Goal: Task Accomplishment & Management: Use online tool/utility

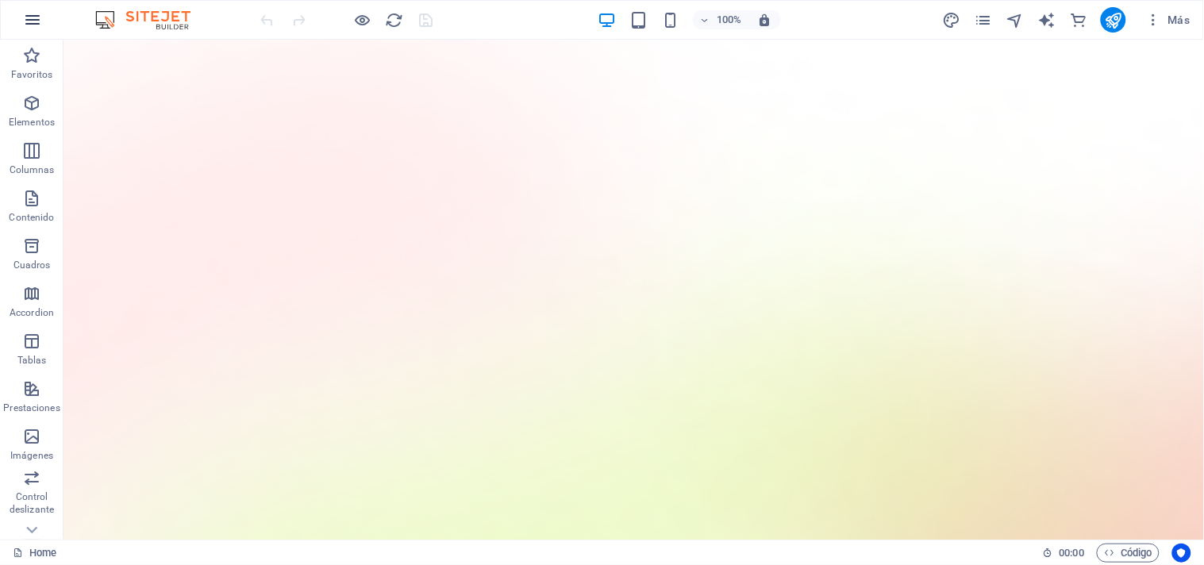
click at [36, 18] on icon "button" at bounding box center [32, 19] width 19 height 19
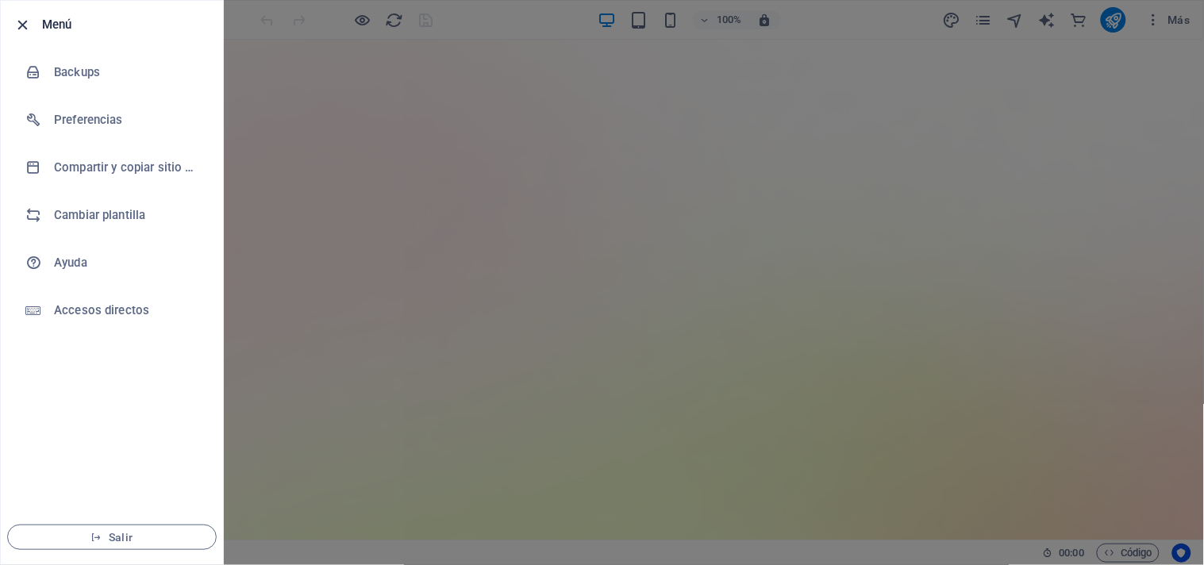
click at [26, 29] on icon "button" at bounding box center [23, 25] width 18 height 18
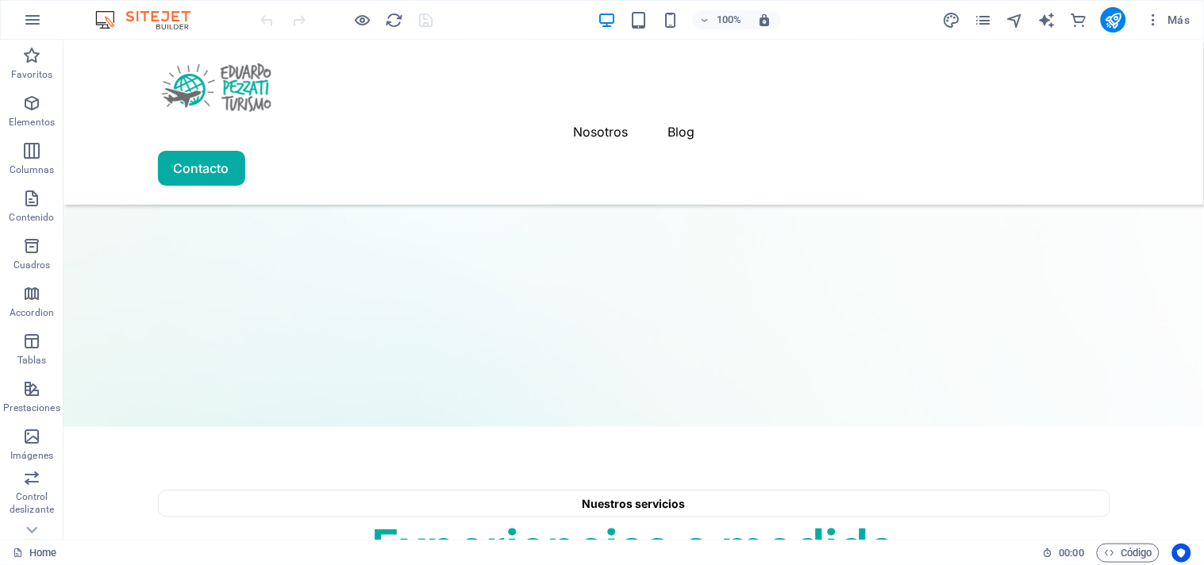
scroll to position [2292, 0]
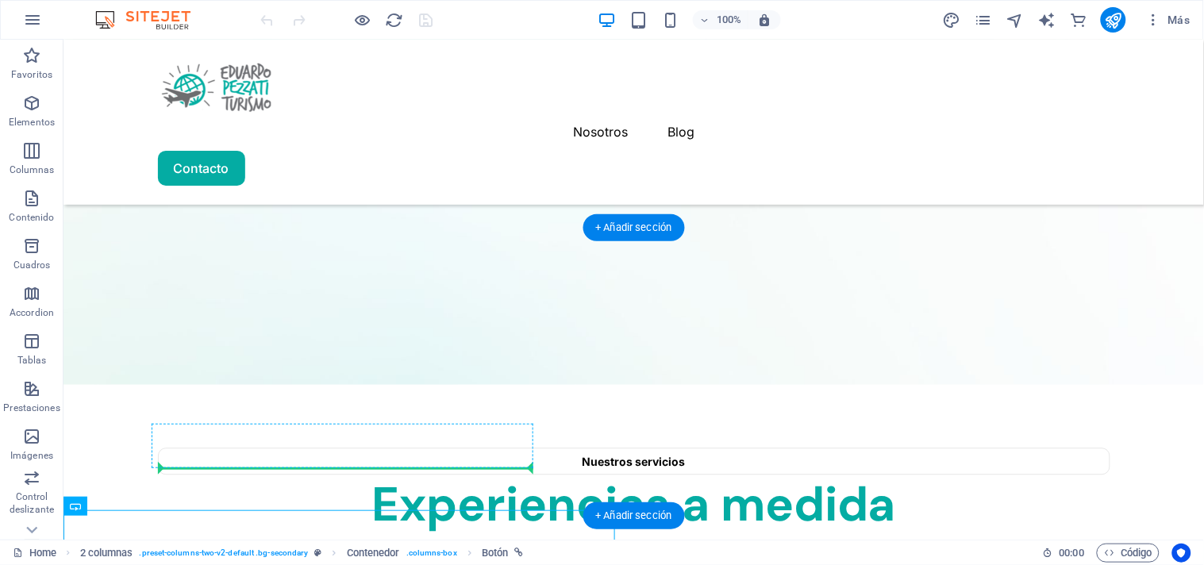
drag, startPoint x: 131, startPoint y: 532, endPoint x: 190, endPoint y: 462, distance: 91.3
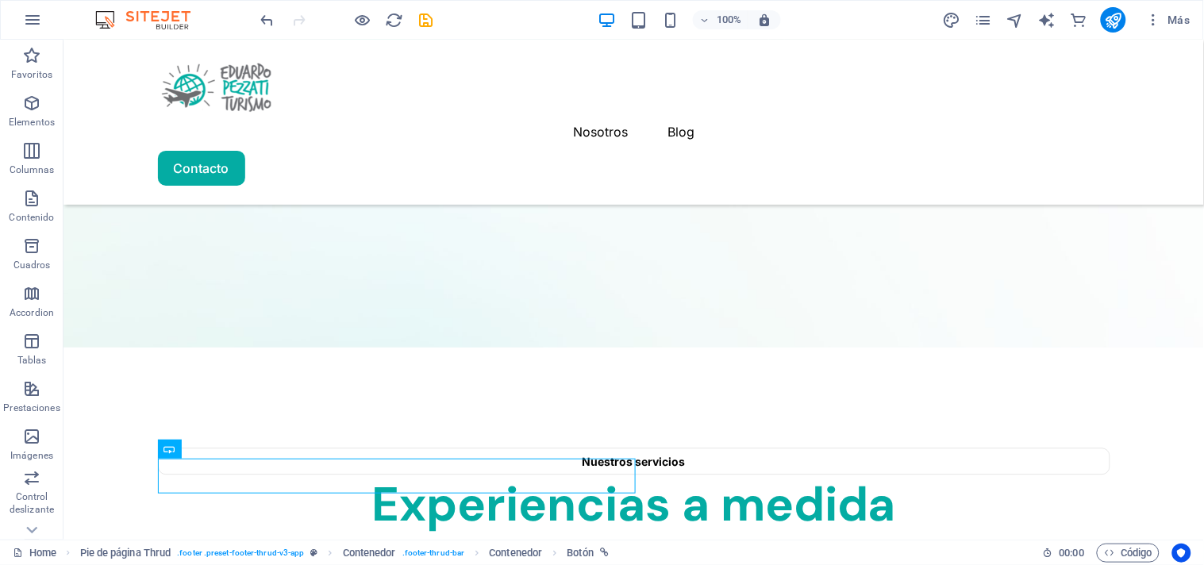
scroll to position [2307, 0]
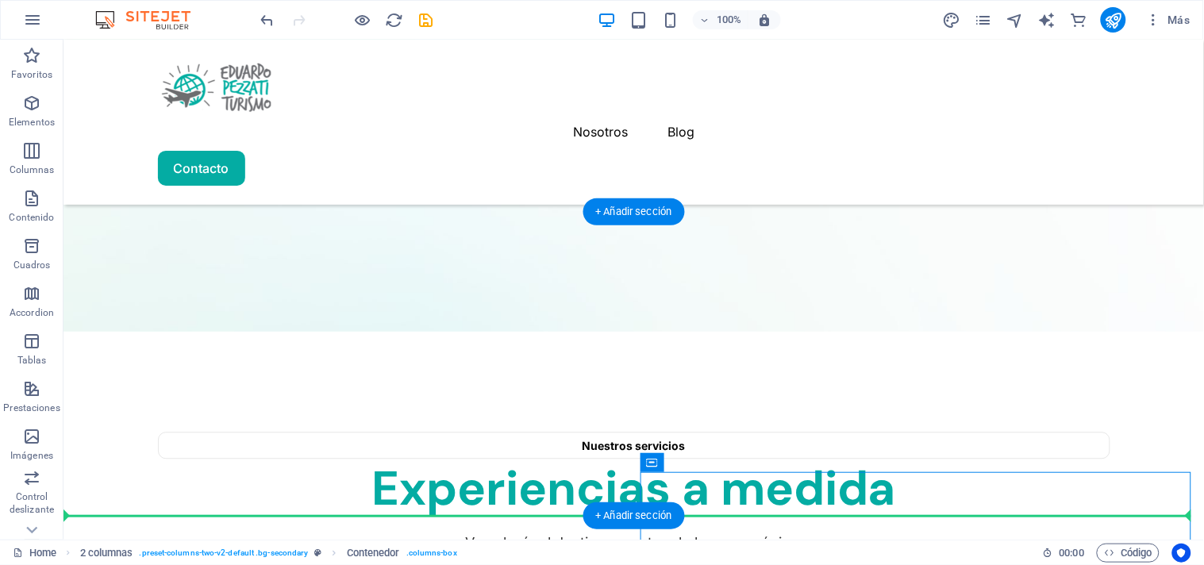
drag, startPoint x: 710, startPoint y: 524, endPoint x: 654, endPoint y: 479, distance: 71.8
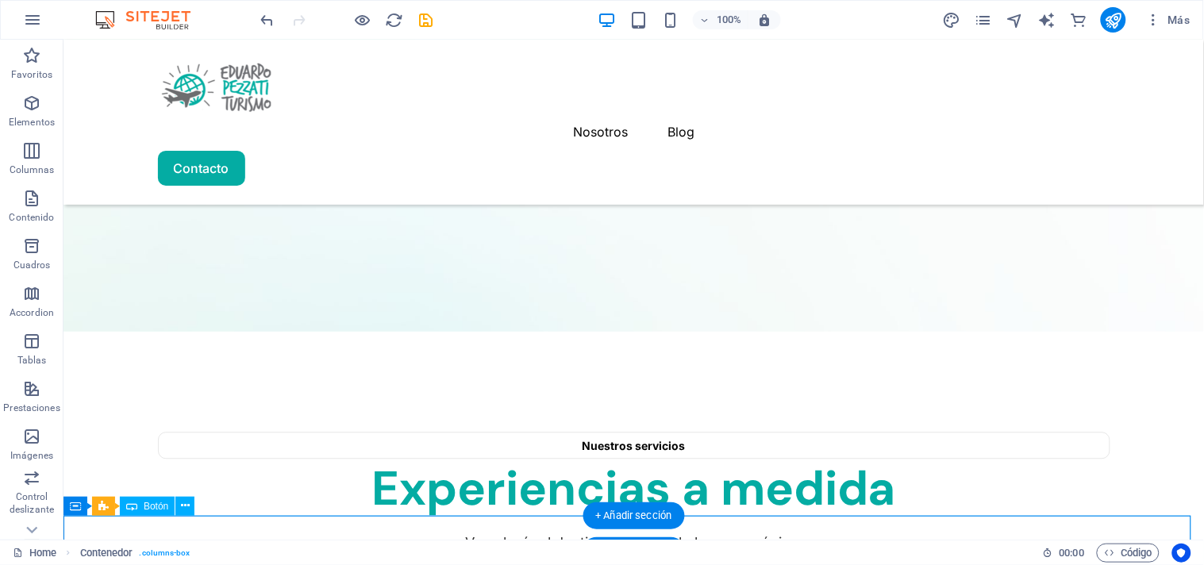
scroll to position [2343, 0]
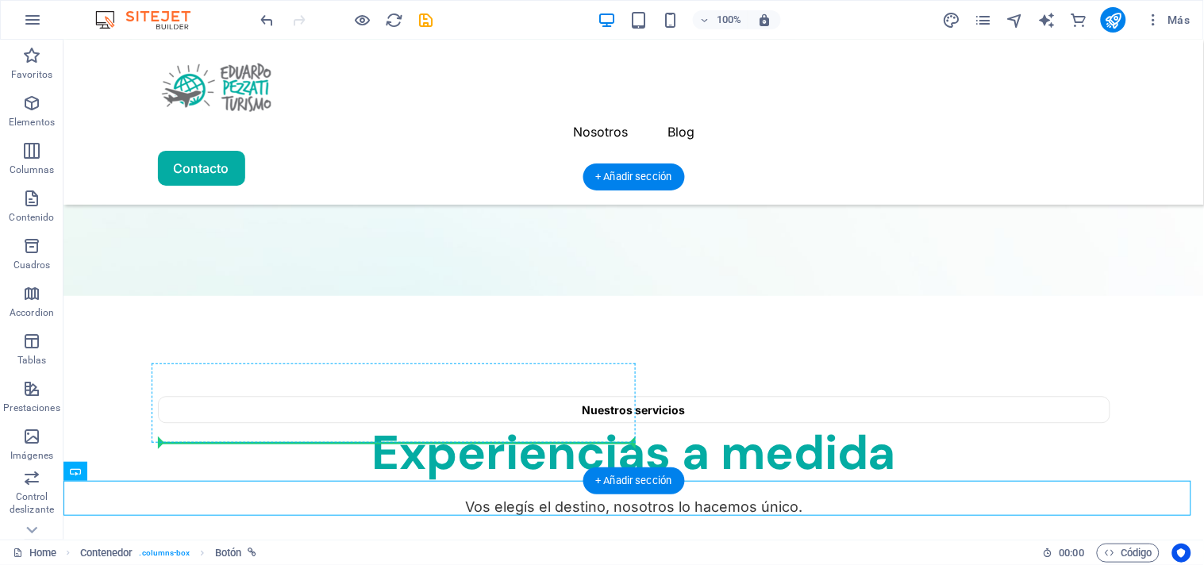
drag, startPoint x: 191, startPoint y: 528, endPoint x: 214, endPoint y: 436, distance: 94.9
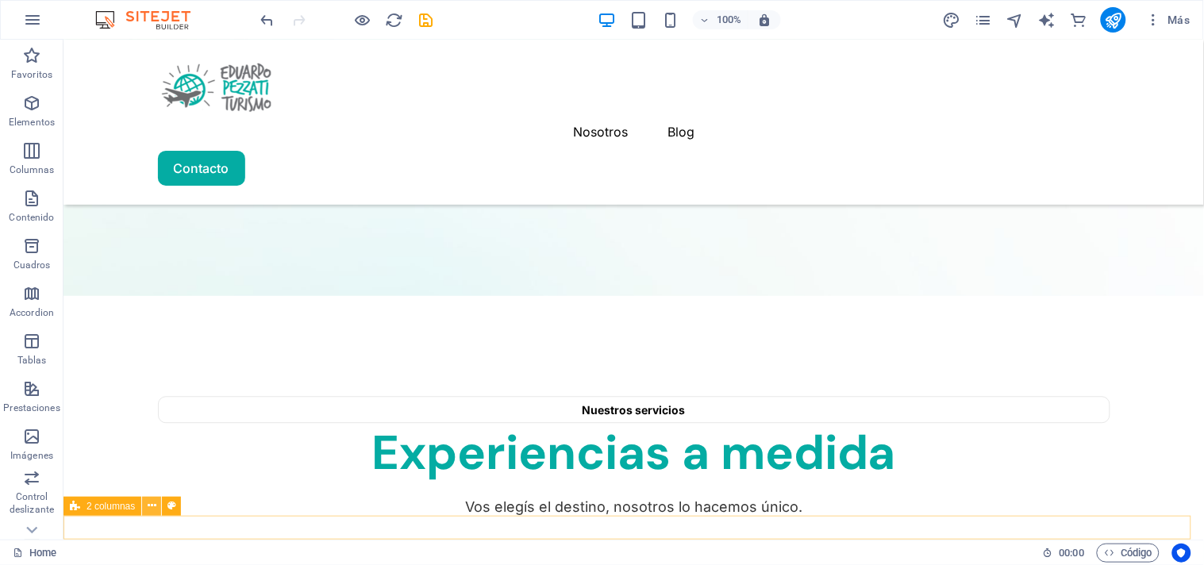
click at [148, 506] on icon at bounding box center [152, 506] width 9 height 17
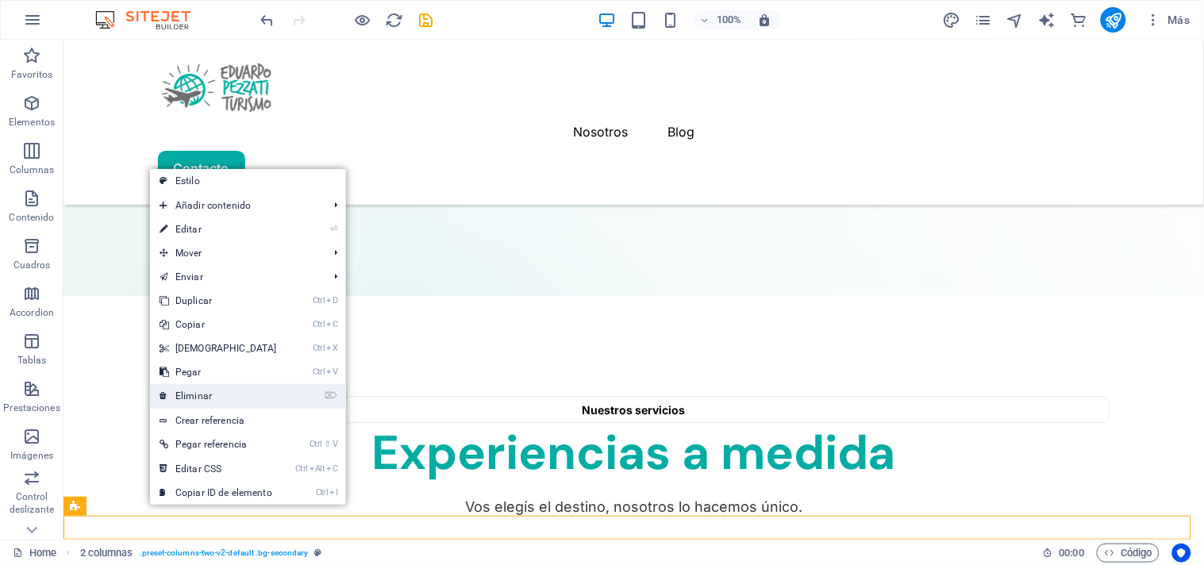
click at [200, 395] on link "⌦ Eliminar" at bounding box center [218, 396] width 137 height 24
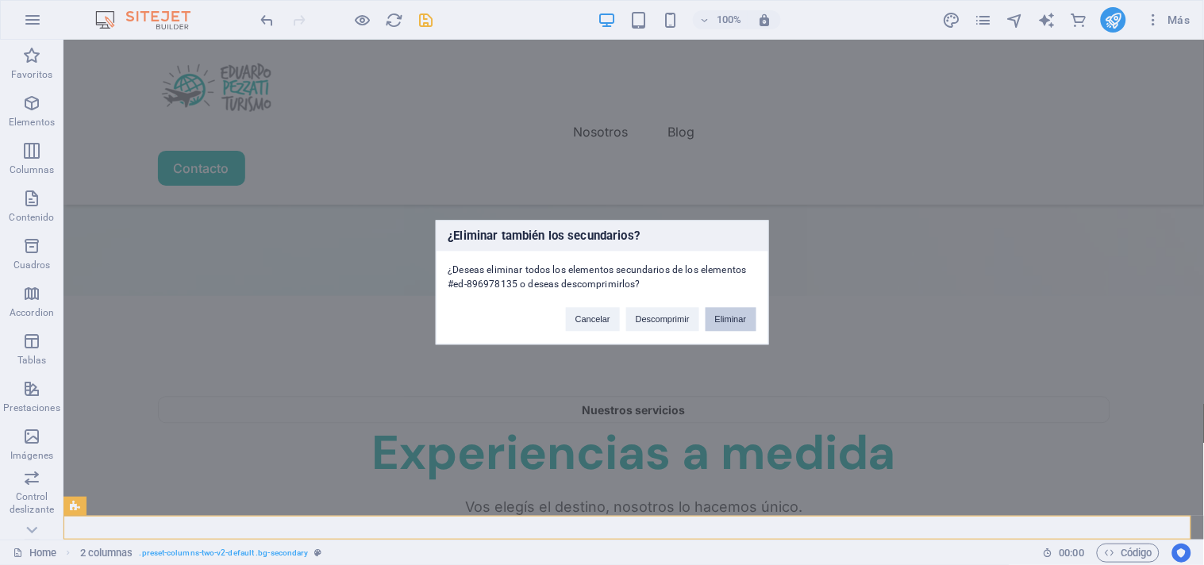
click at [728, 319] on button "Eliminar" at bounding box center [731, 320] width 51 height 24
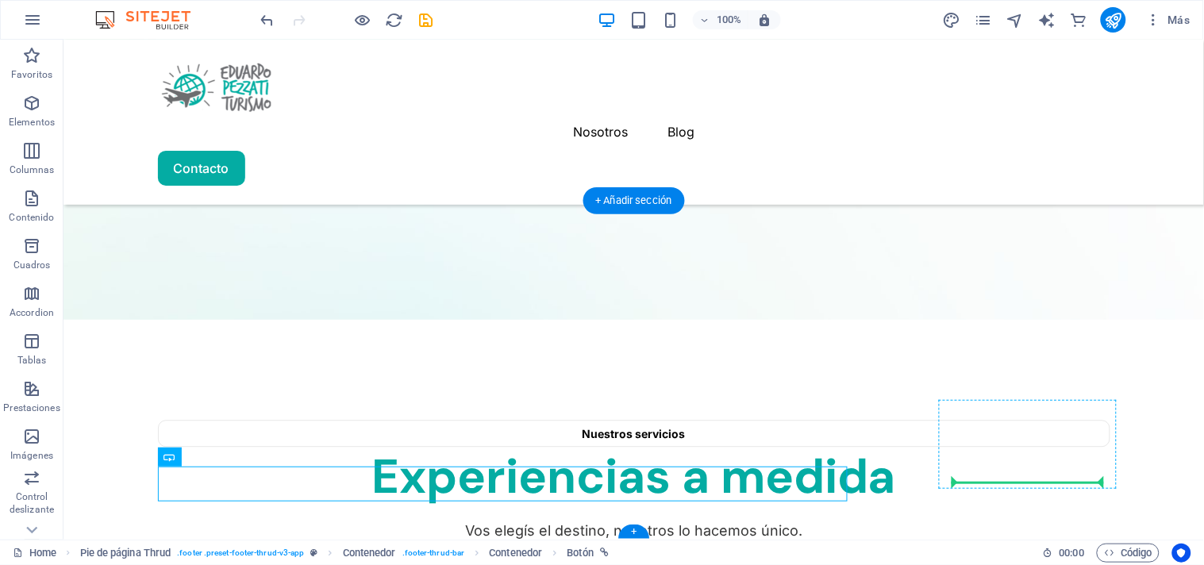
drag, startPoint x: 237, startPoint y: 478, endPoint x: 1022, endPoint y: 473, distance: 784.2
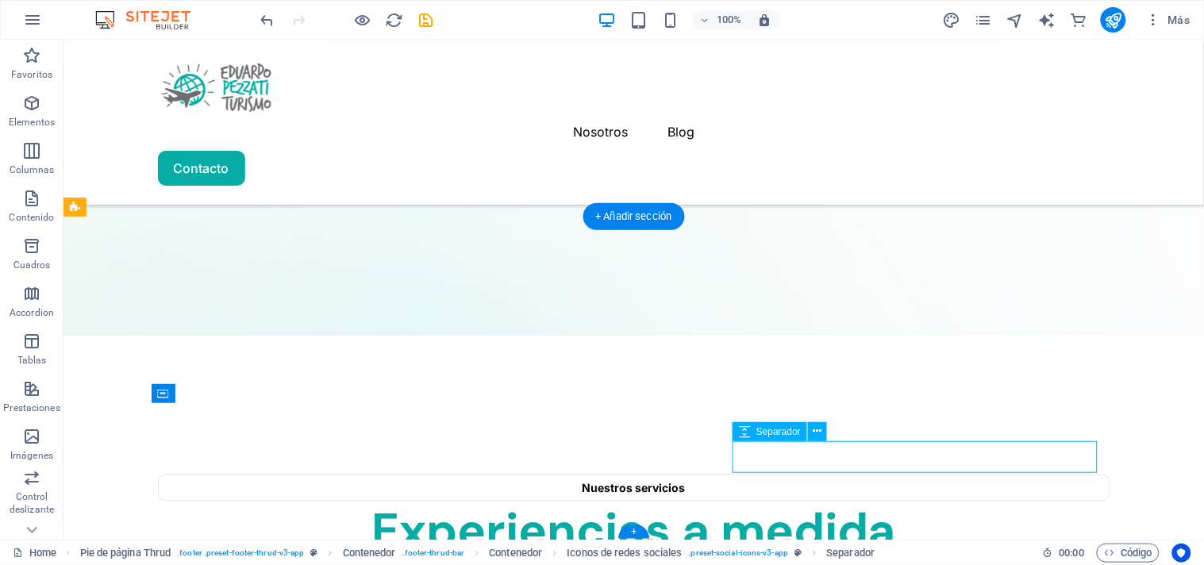
select select "px"
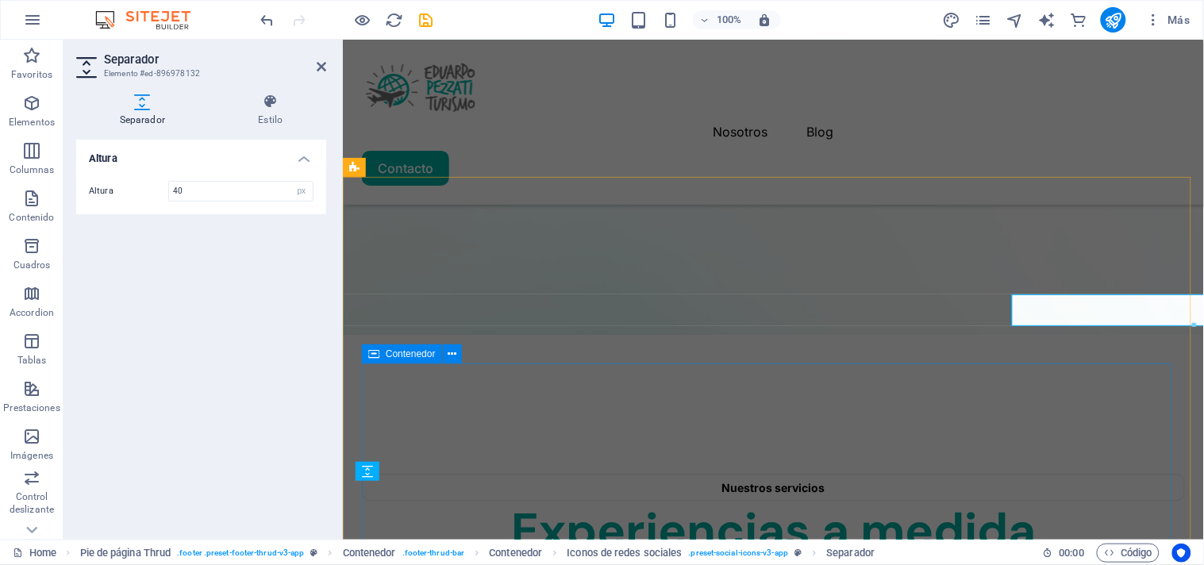
scroll to position [2450, 0]
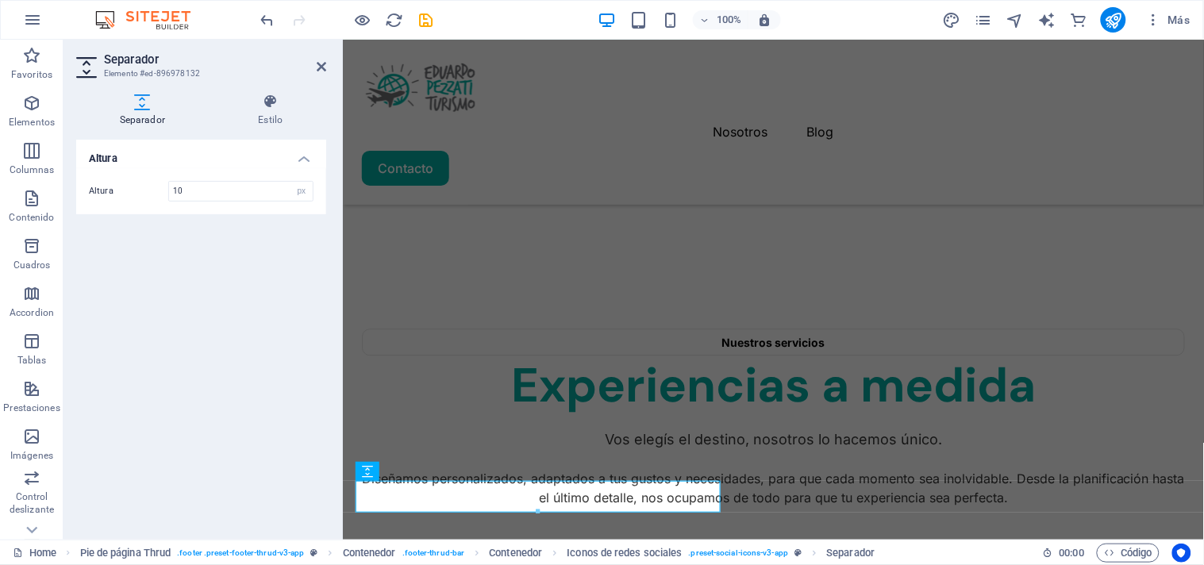
type input "10"
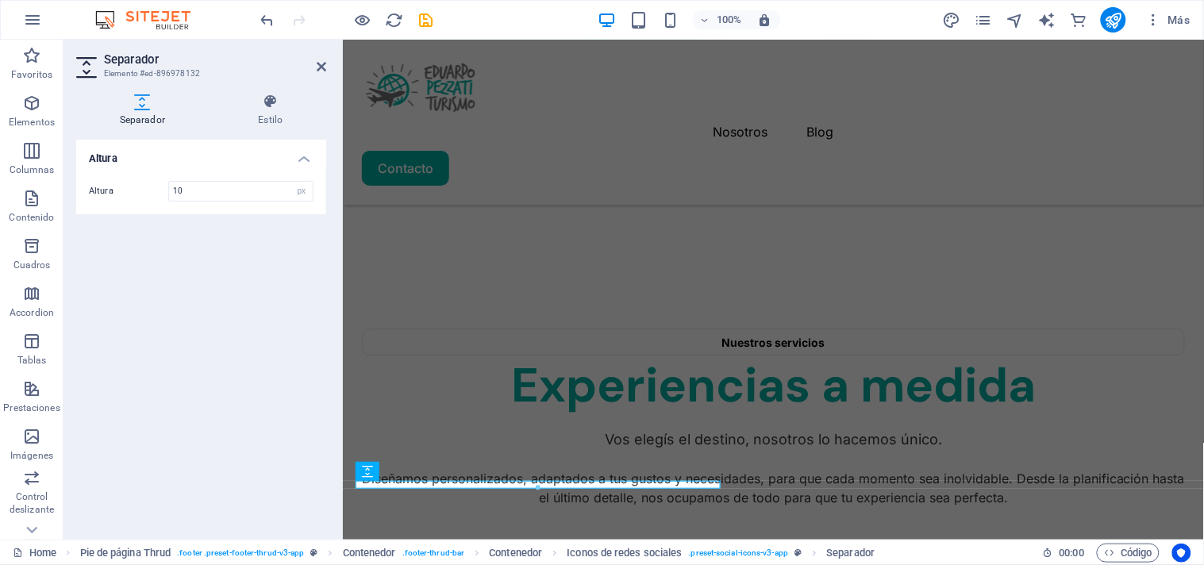
click at [184, 457] on div "Altura Altura 10 px rem vh vw" at bounding box center [201, 333] width 250 height 387
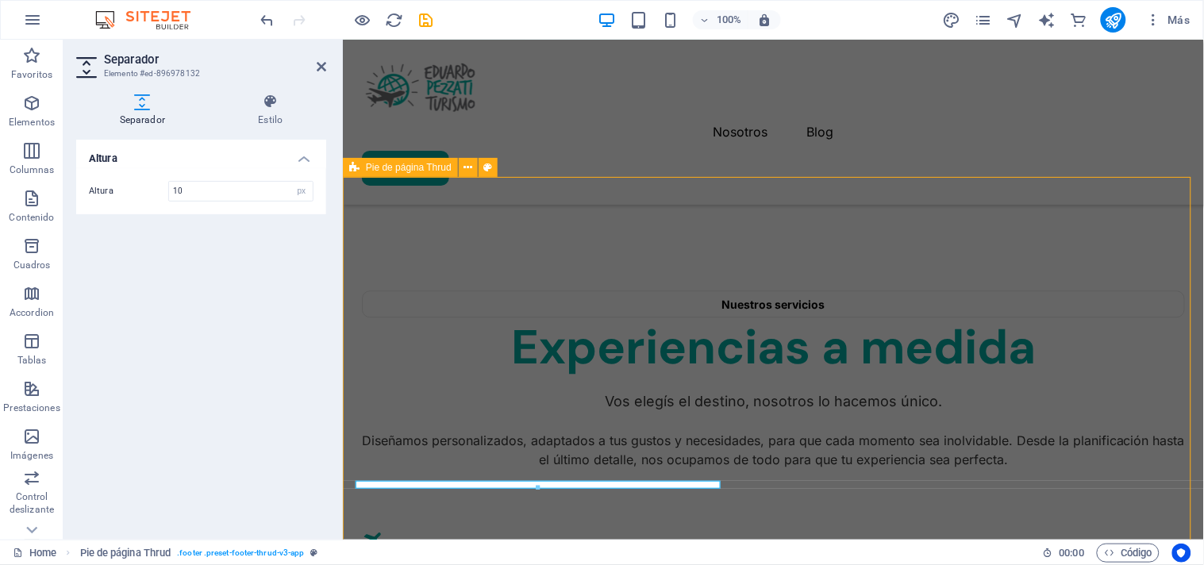
scroll to position [2284, 0]
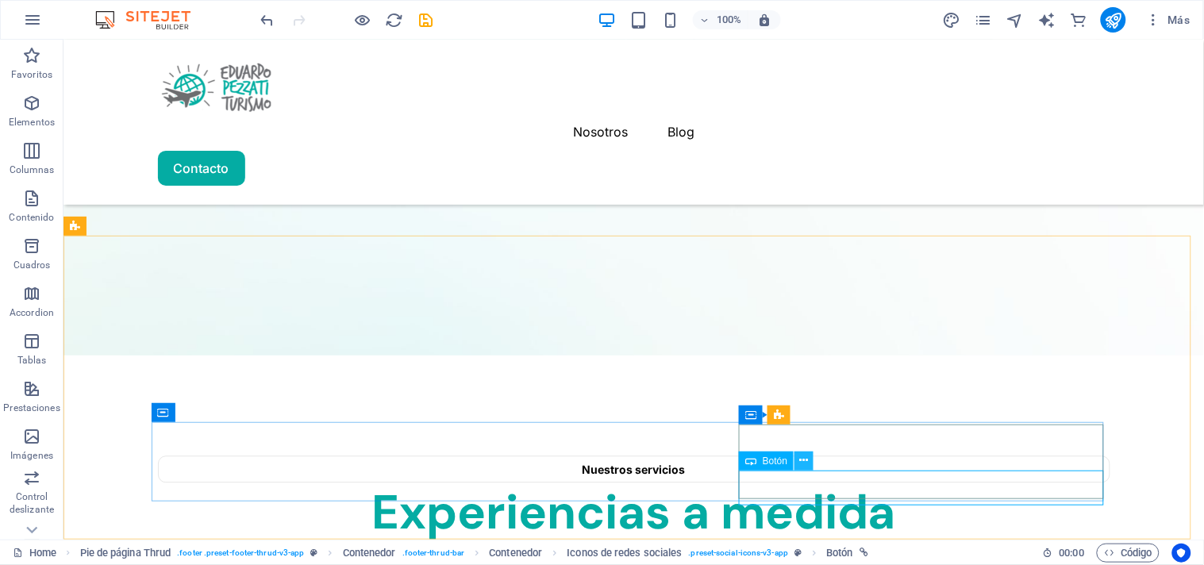
click at [804, 462] on icon at bounding box center [804, 460] width 9 height 17
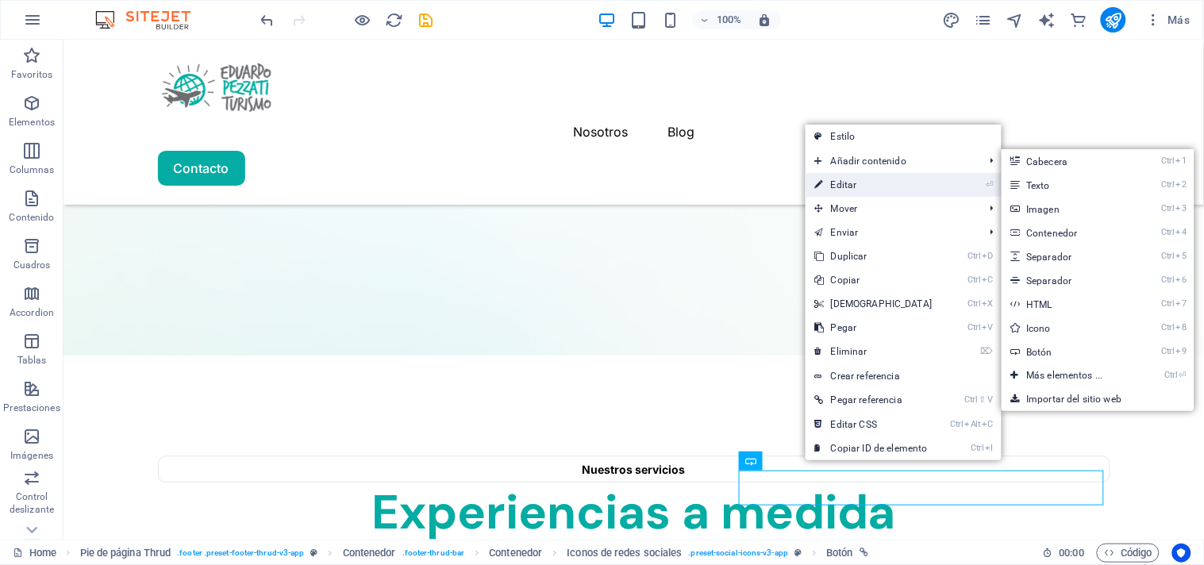
click at [902, 183] on link "⏎ Editar" at bounding box center [874, 185] width 137 height 24
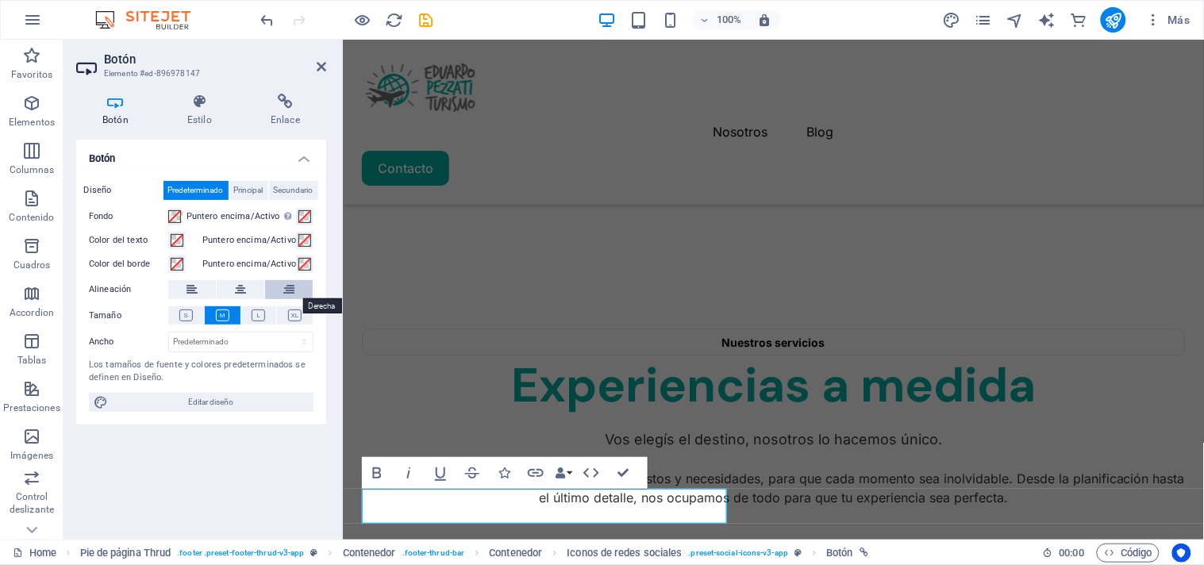
click at [279, 294] on button at bounding box center [289, 289] width 48 height 19
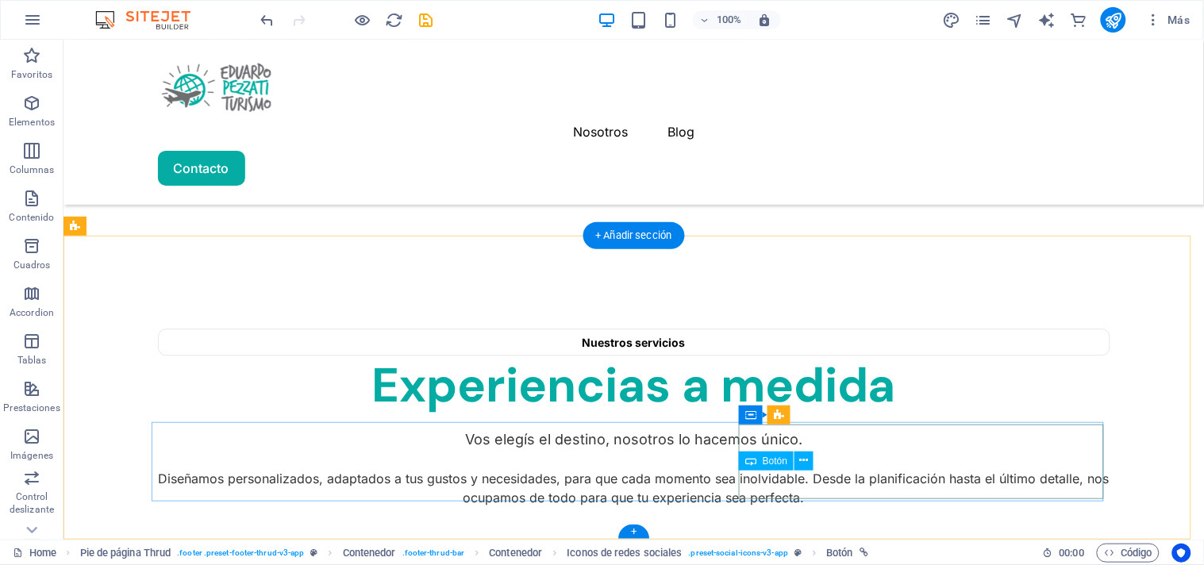
scroll to position [2284, 0]
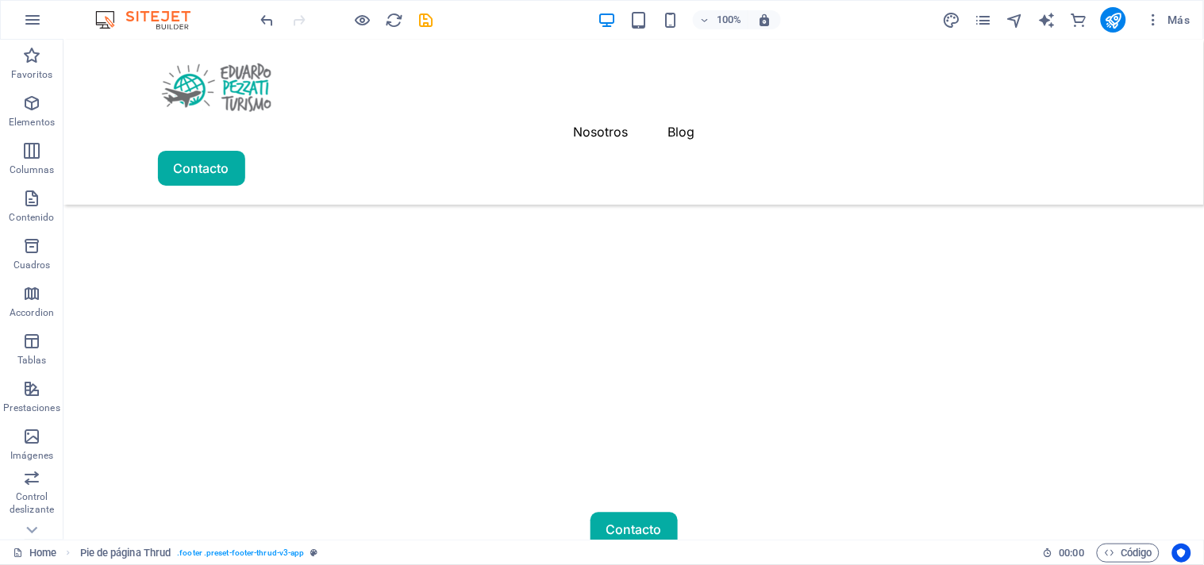
scroll to position [0, 0]
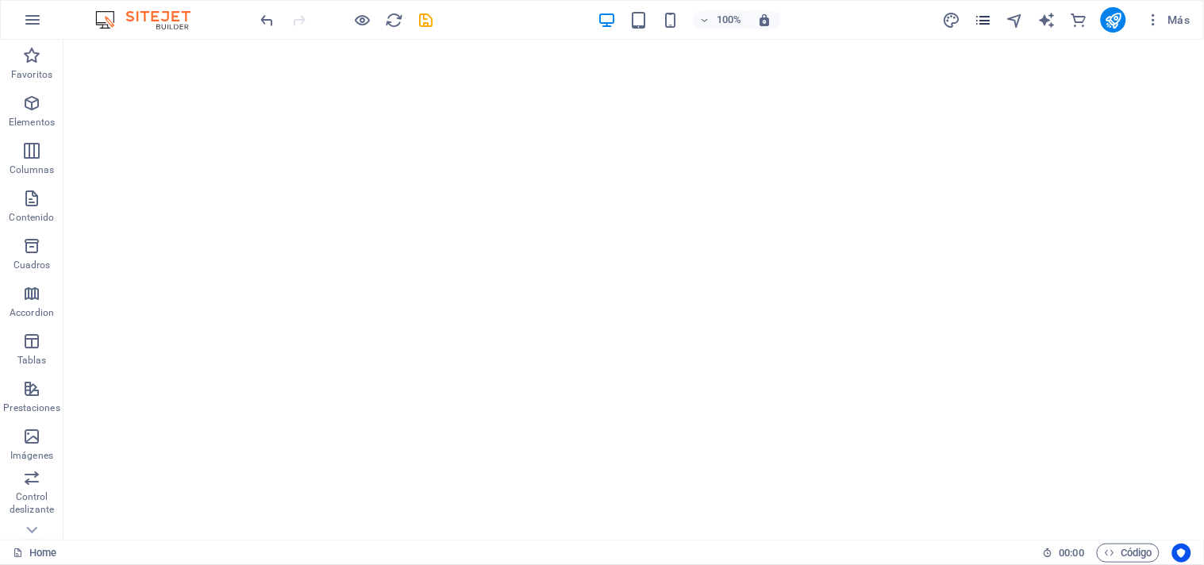
click at [978, 17] on icon "pages" at bounding box center [984, 20] width 18 height 18
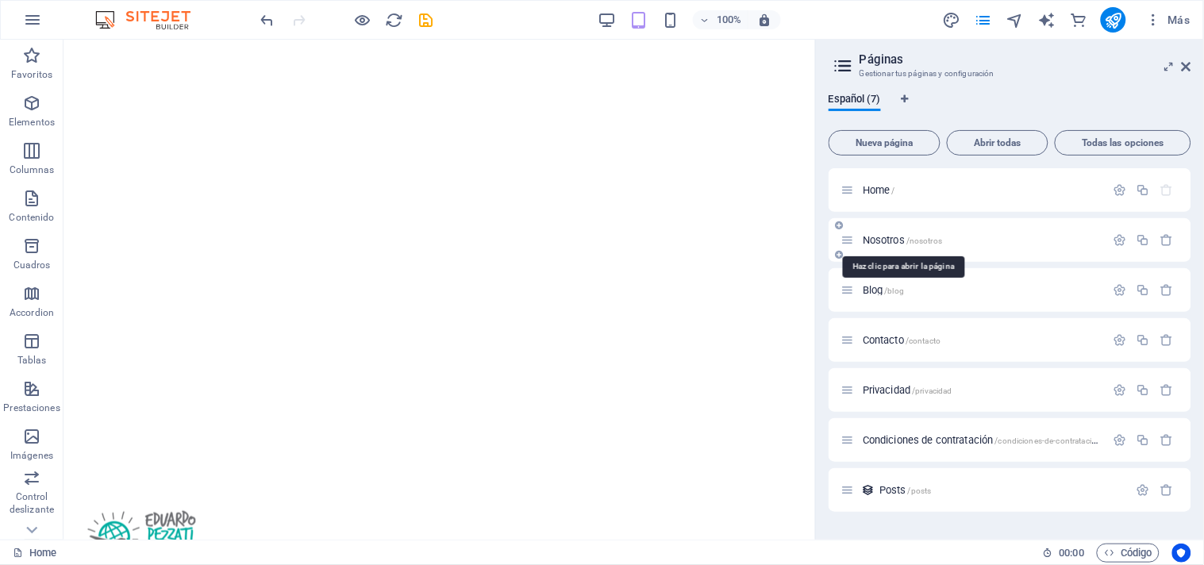
click at [907, 235] on span "Nosotros /nosotros" at bounding box center [902, 240] width 79 height 12
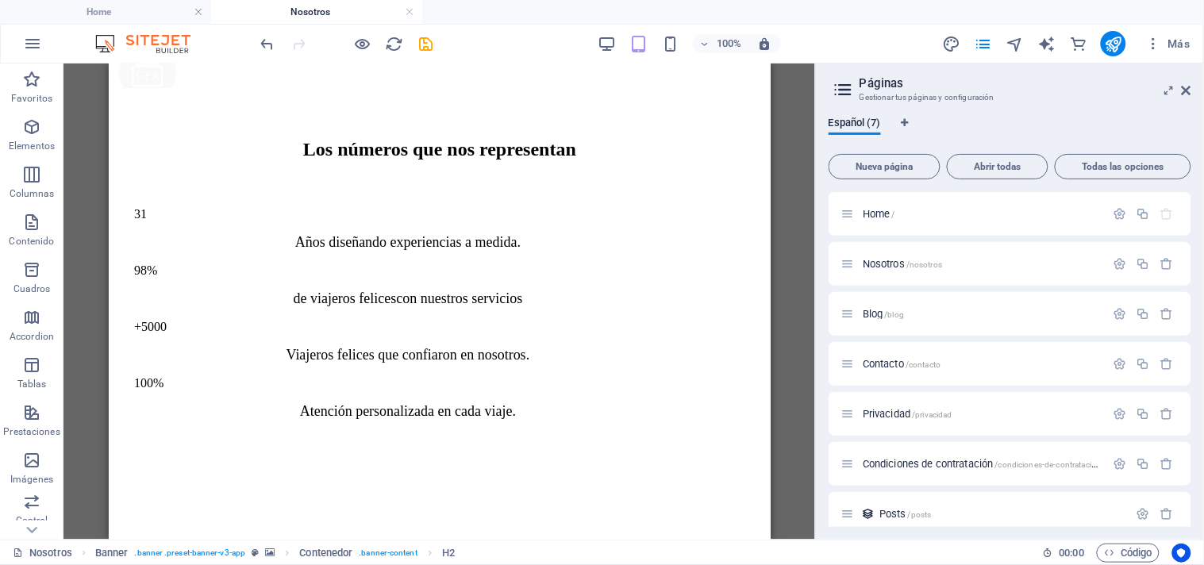
scroll to position [1585, 0]
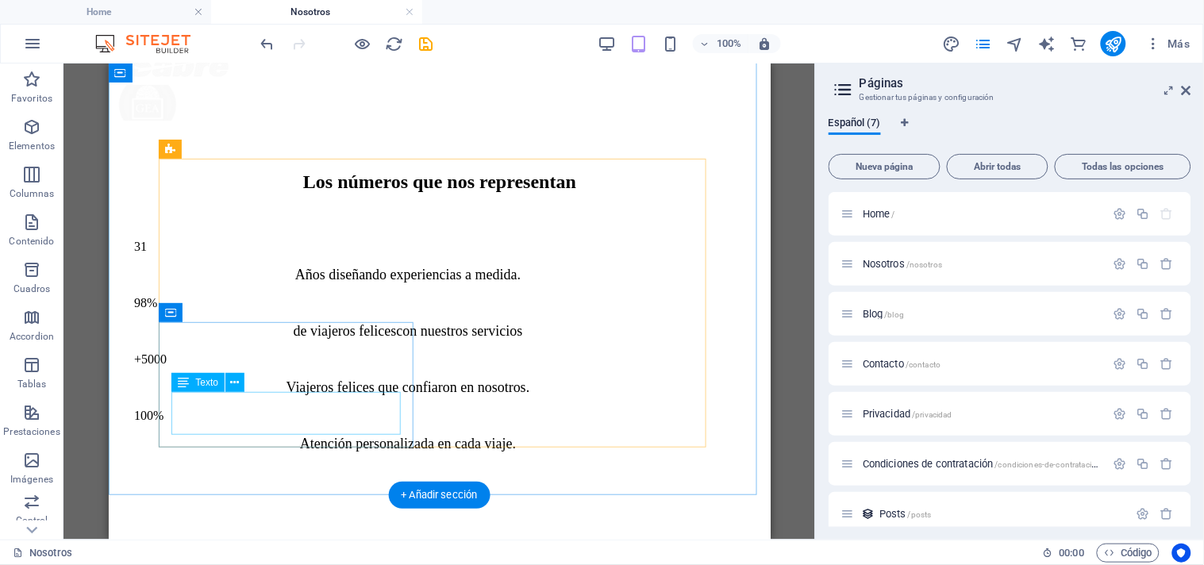
click at [252, 395] on div "Viajeros felices que confiaron en nosotros." at bounding box center [407, 387] width 548 height 17
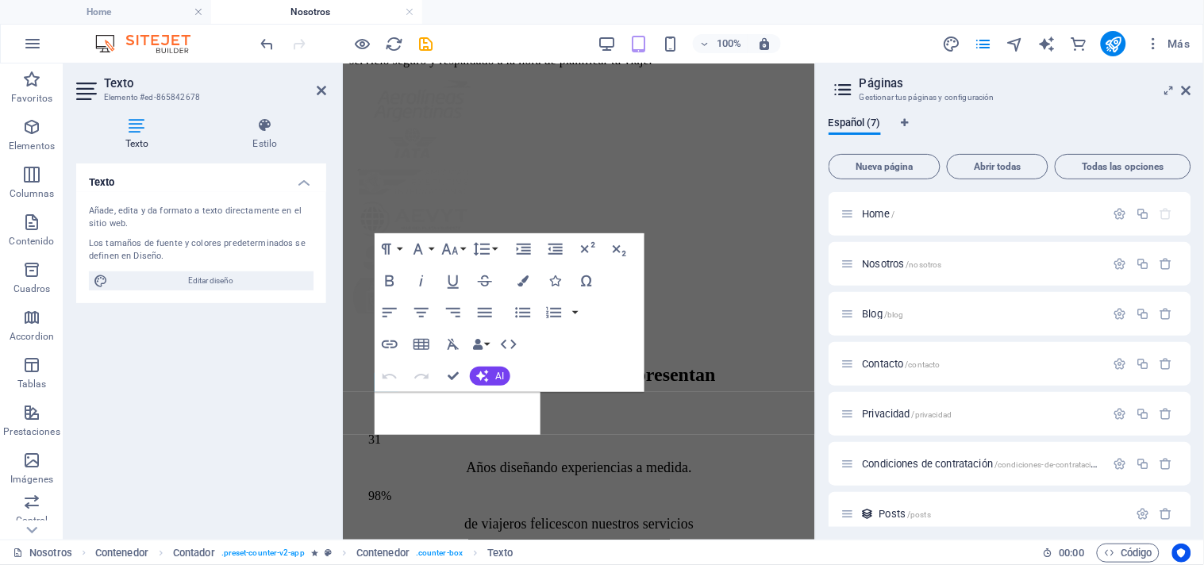
scroll to position [2343, 0]
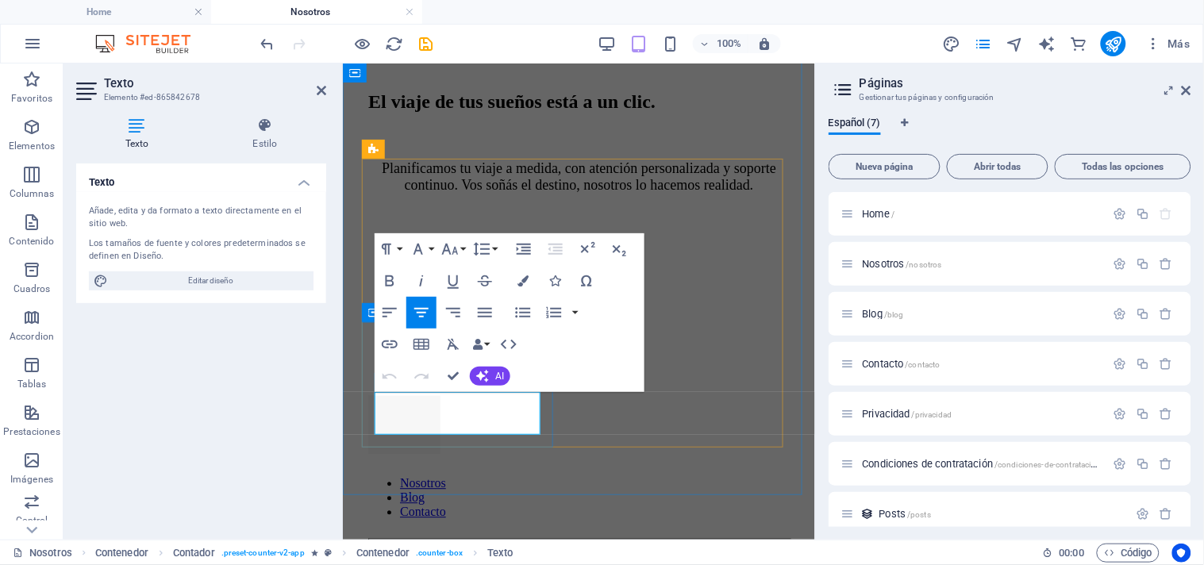
drag, startPoint x: 493, startPoint y: 401, endPoint x: 448, endPoint y: 401, distance: 44.4
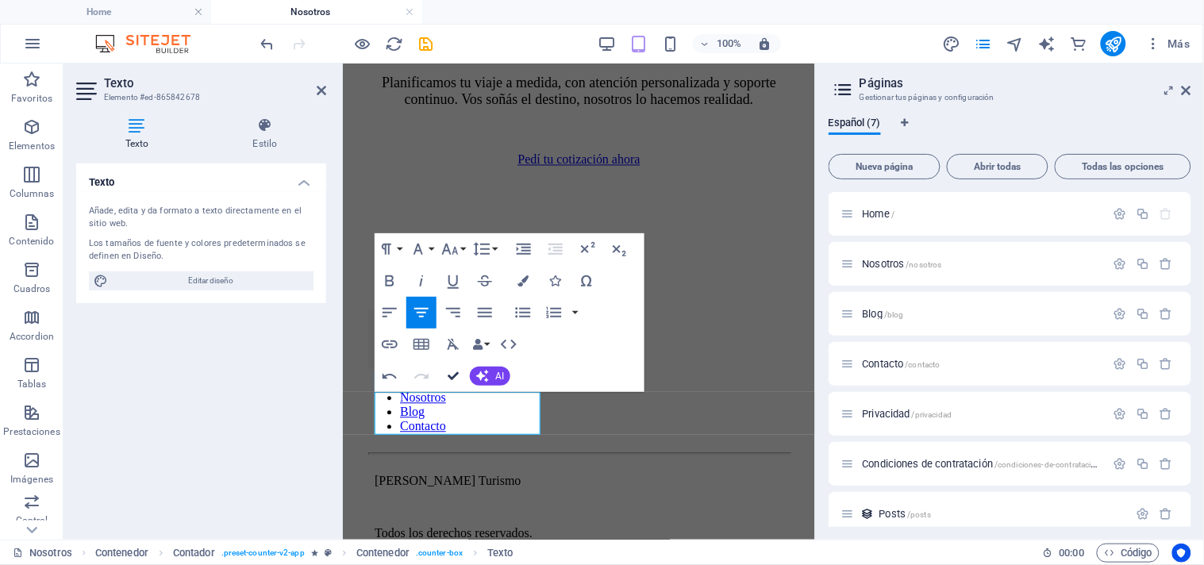
scroll to position [1586, 0]
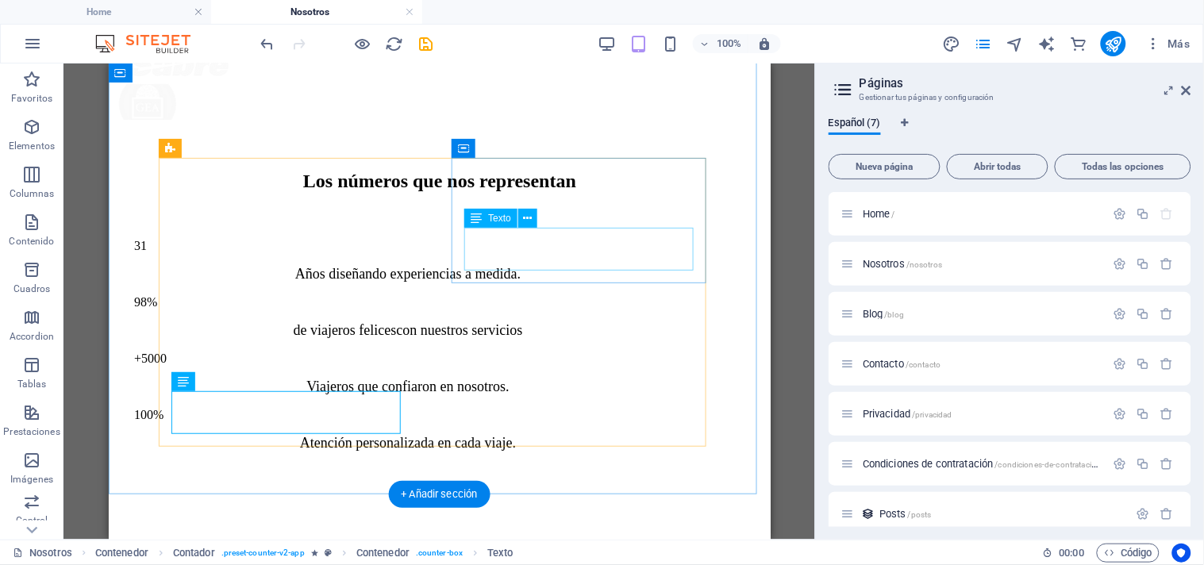
click at [513, 321] on div "de viajeros felices con nuestros servicios" at bounding box center [407, 329] width 548 height 17
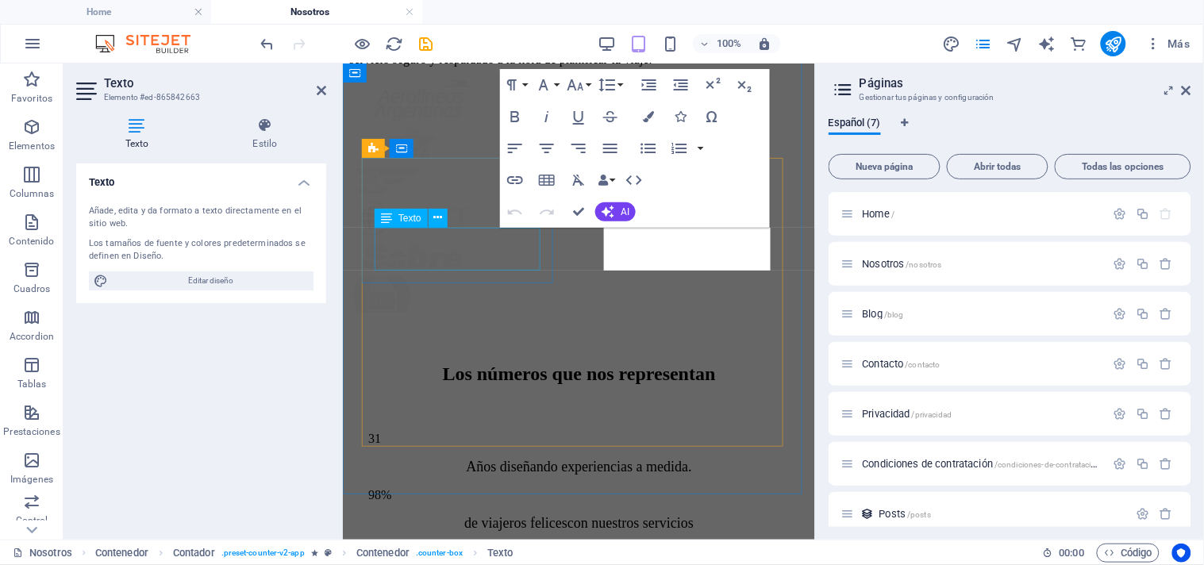
scroll to position [2344, 0]
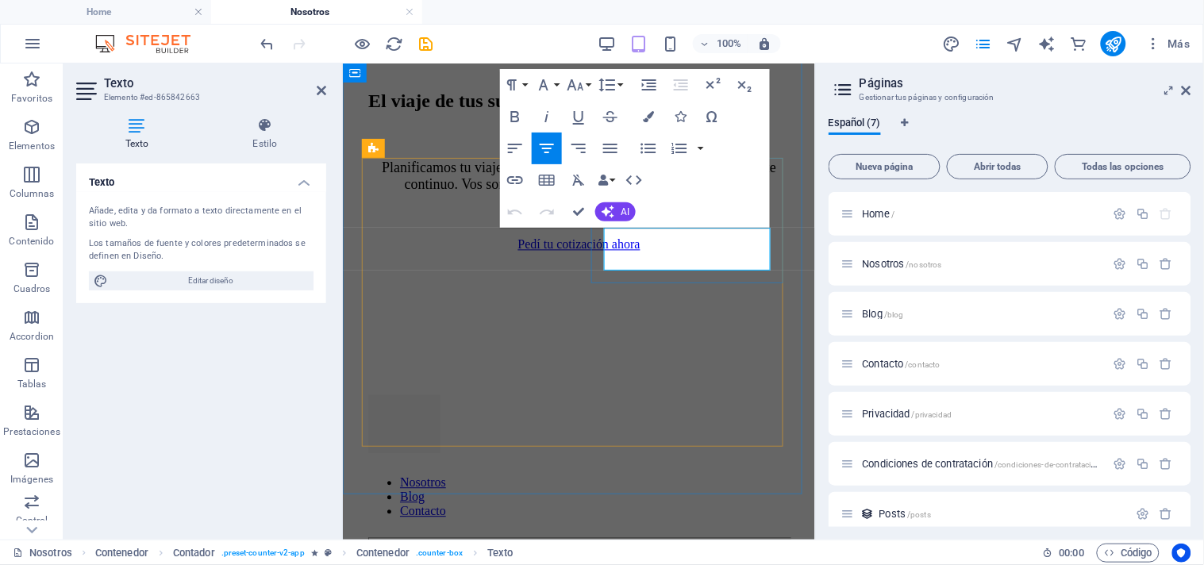
drag, startPoint x: 684, startPoint y: 239, endPoint x: 633, endPoint y: 237, distance: 51.6
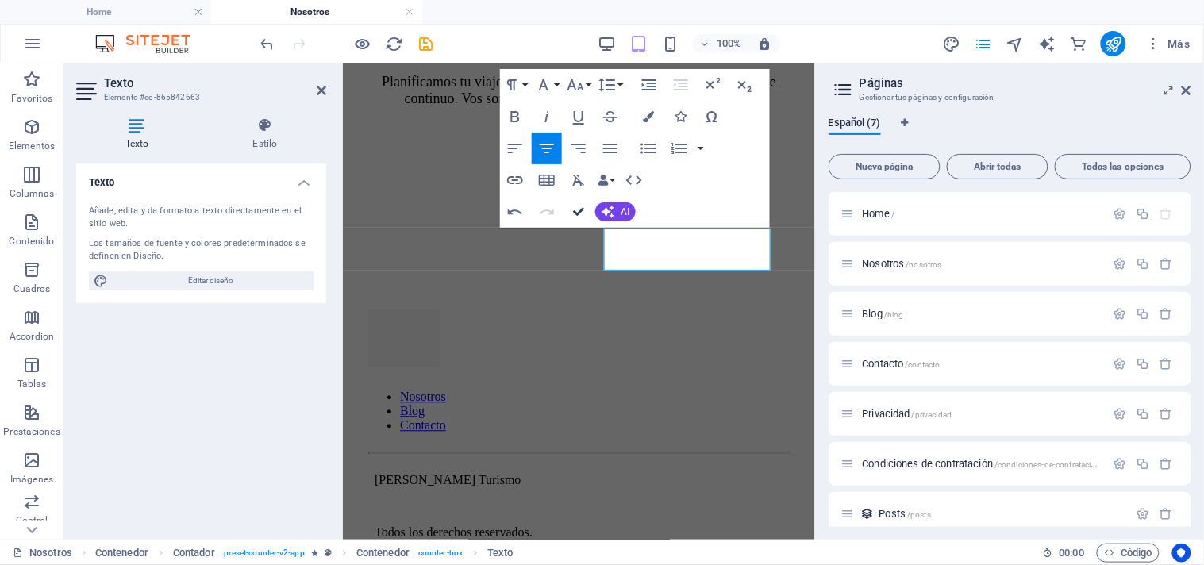
scroll to position [1586, 0]
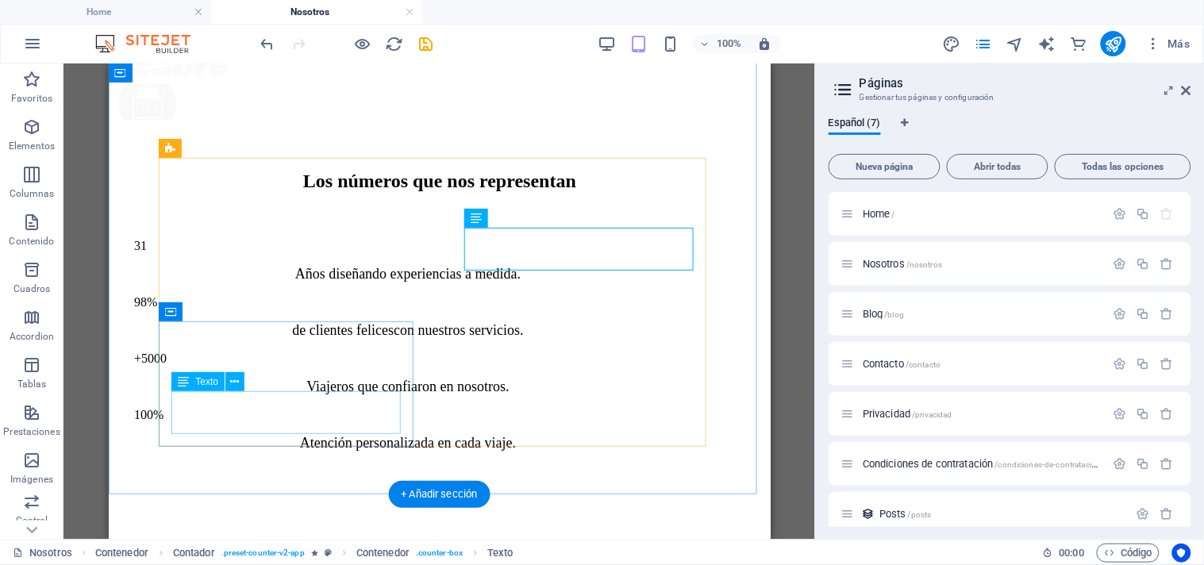
click at [279, 394] on div "Viajeros que confiaron en nosotros." at bounding box center [407, 386] width 548 height 17
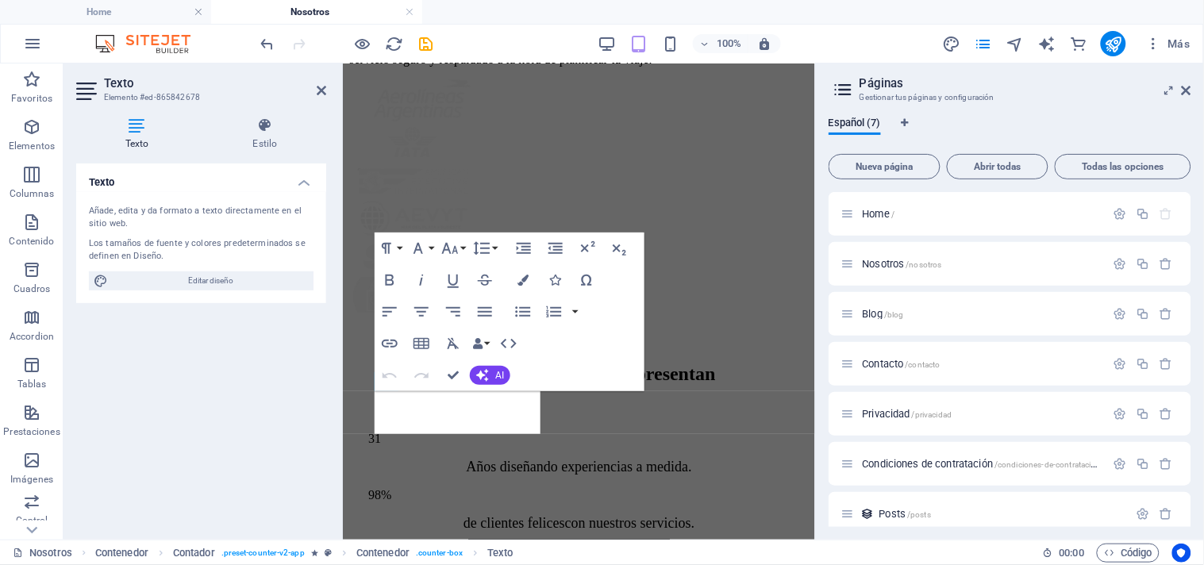
scroll to position [2344, 0]
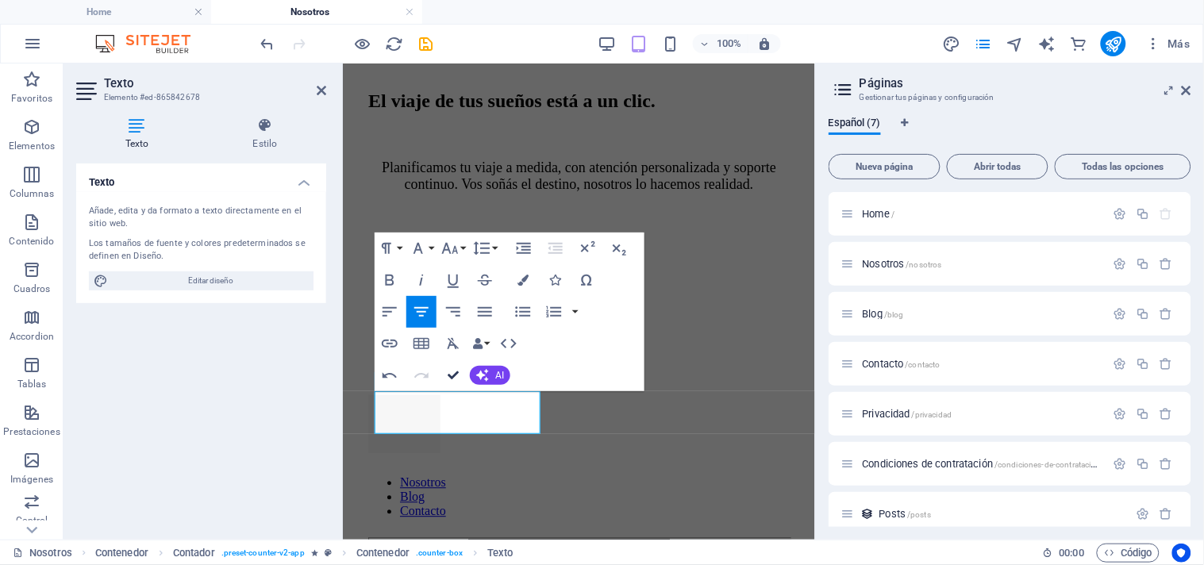
drag, startPoint x: 456, startPoint y: 375, endPoint x: 347, endPoint y: 312, distance: 125.9
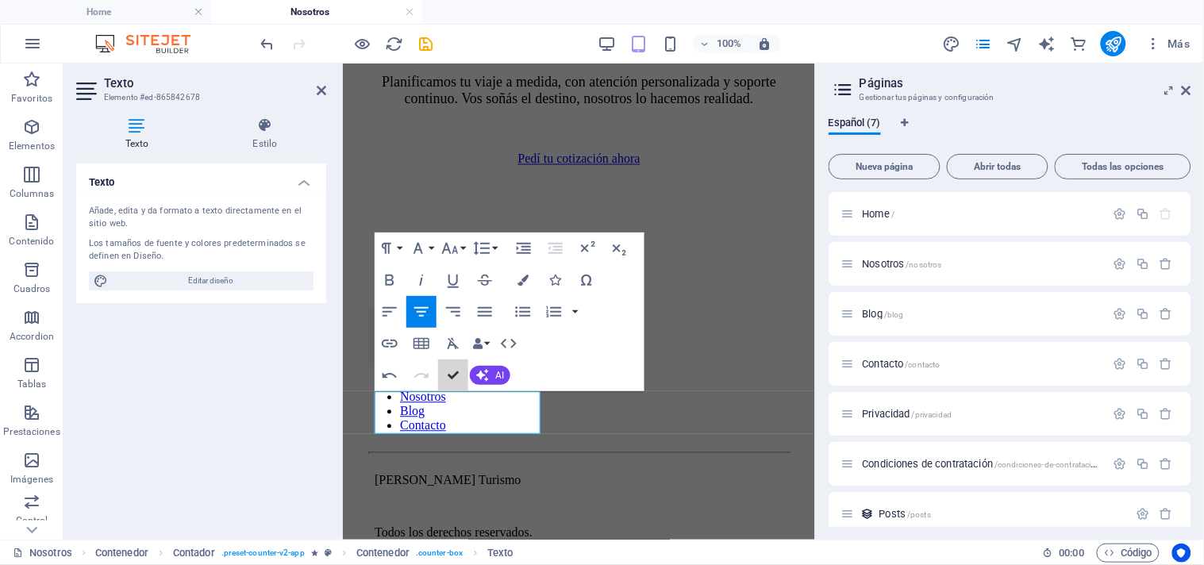
scroll to position [1587, 0]
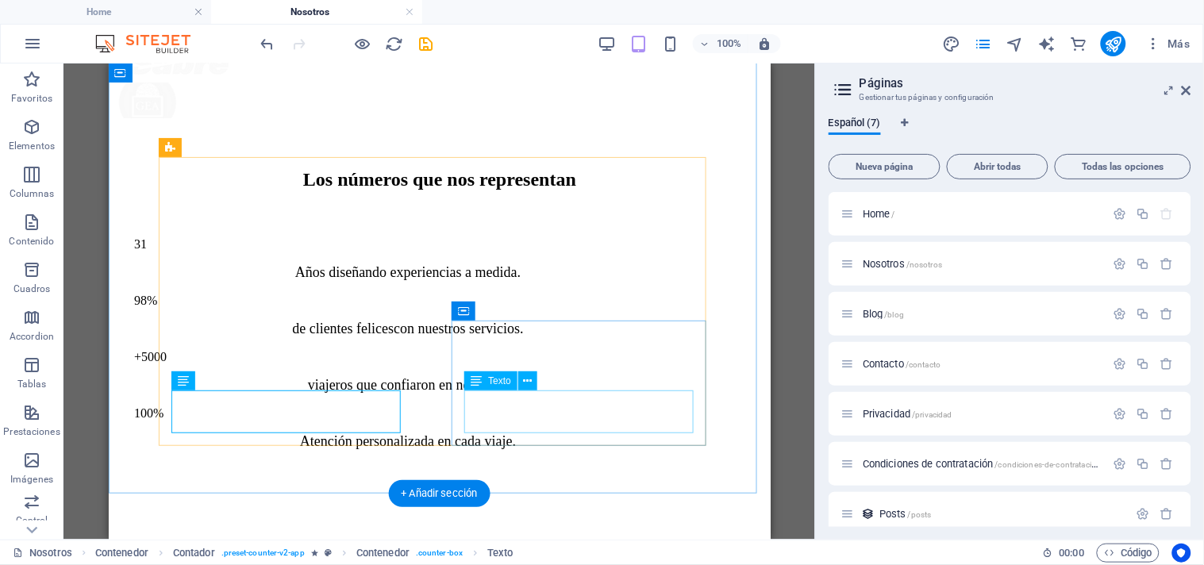
click at [548, 433] on div "Atención personalizada en cada viaje." at bounding box center [407, 441] width 548 height 17
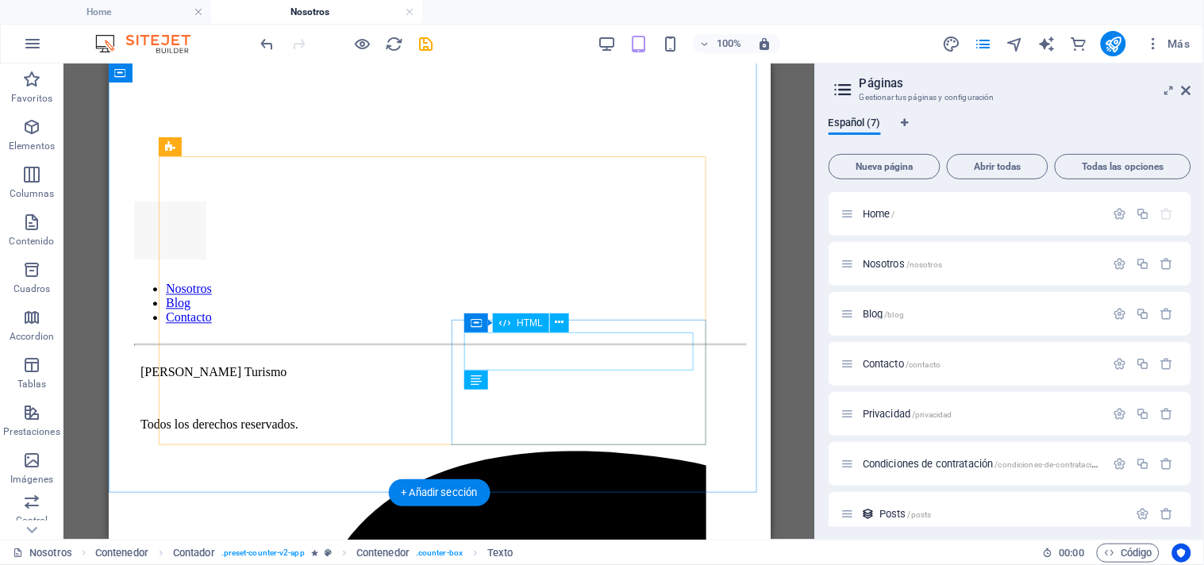
scroll to position [1588, 0]
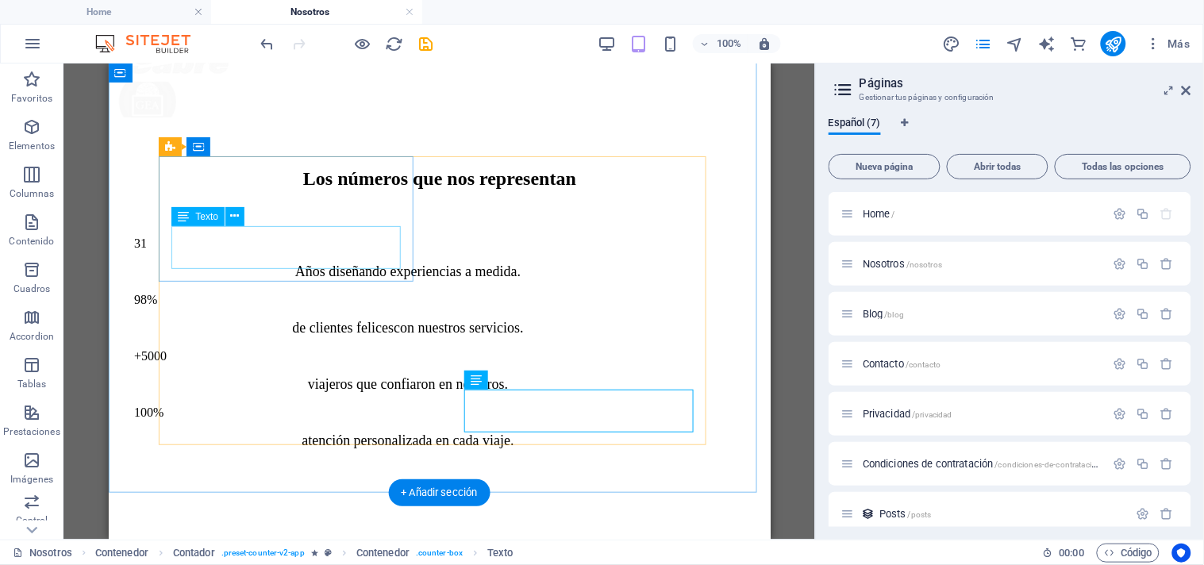
click at [237, 263] on div "Años diseñando experiencias a medida." at bounding box center [407, 271] width 548 height 17
click at [581, 432] on div "atención personalizada en cada viaje." at bounding box center [407, 440] width 548 height 17
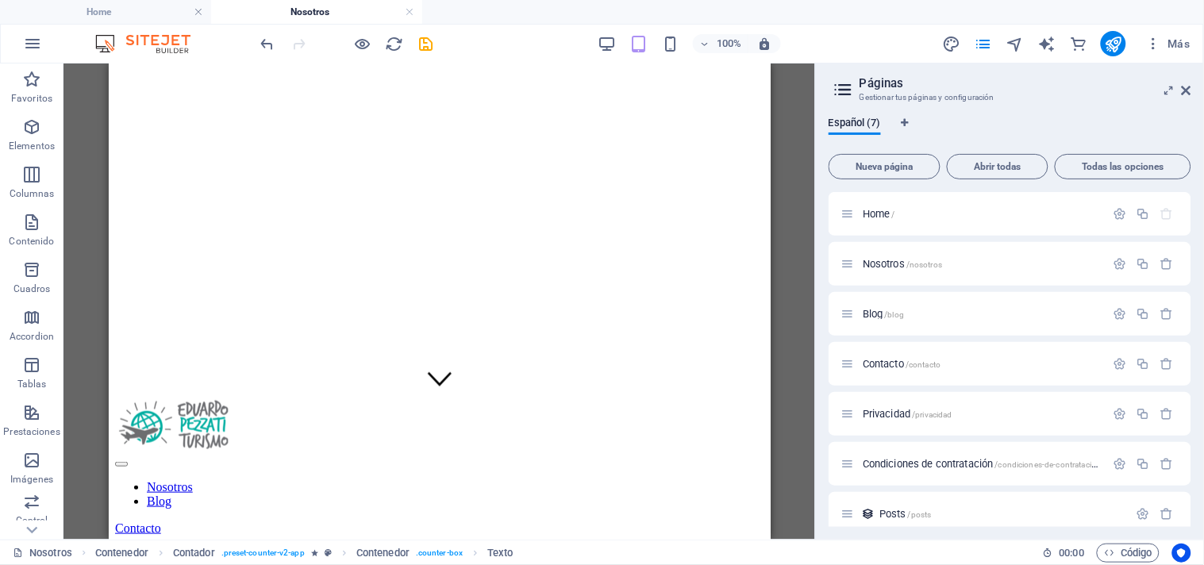
scroll to position [0, 0]
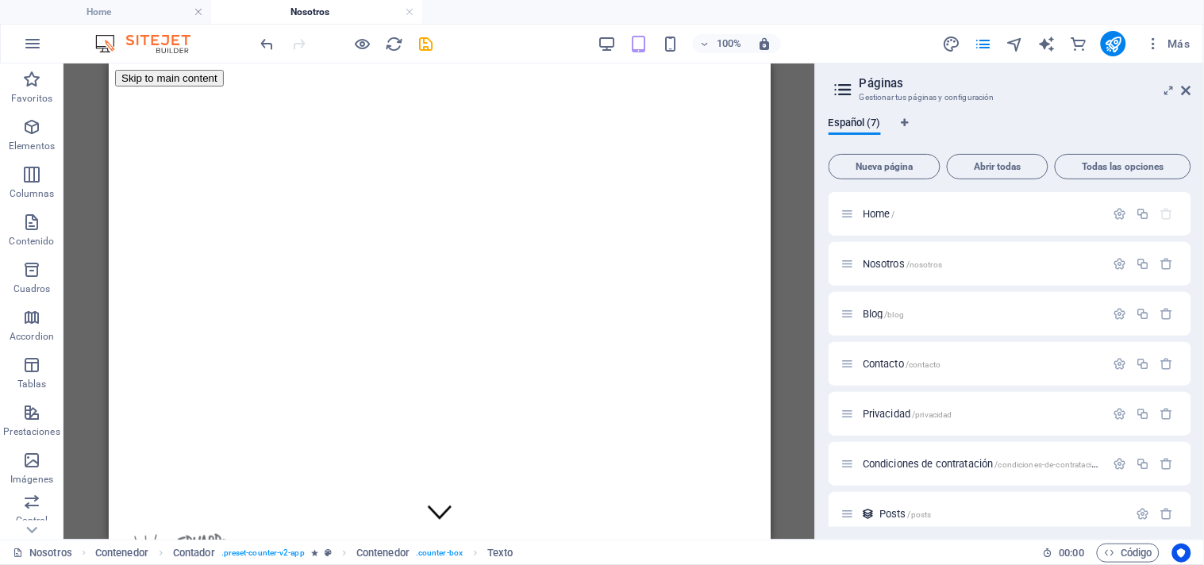
drag, startPoint x: 763, startPoint y: 363, endPoint x: 880, endPoint y: 145, distance: 247.2
click at [949, 462] on span "Condiciones de contratación /condiciones-de-contratacion" at bounding box center [982, 464] width 239 height 12
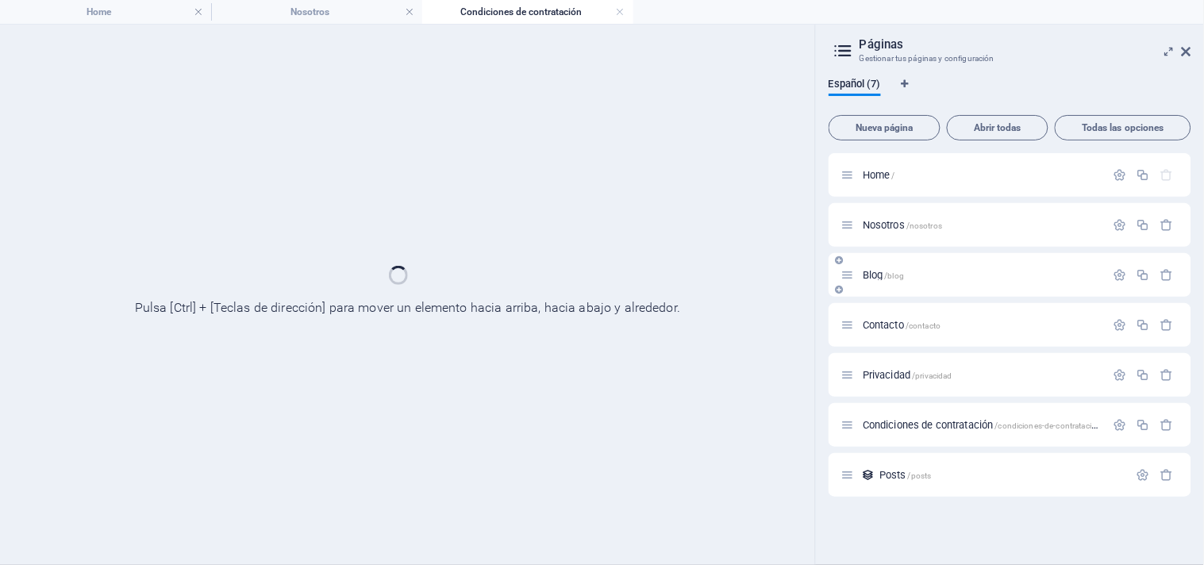
click at [895, 271] on div "Home / Nosotros /nosotros Blog /blog Contacto /contacto Privacidad /privacidad …" at bounding box center [1010, 325] width 363 height 344
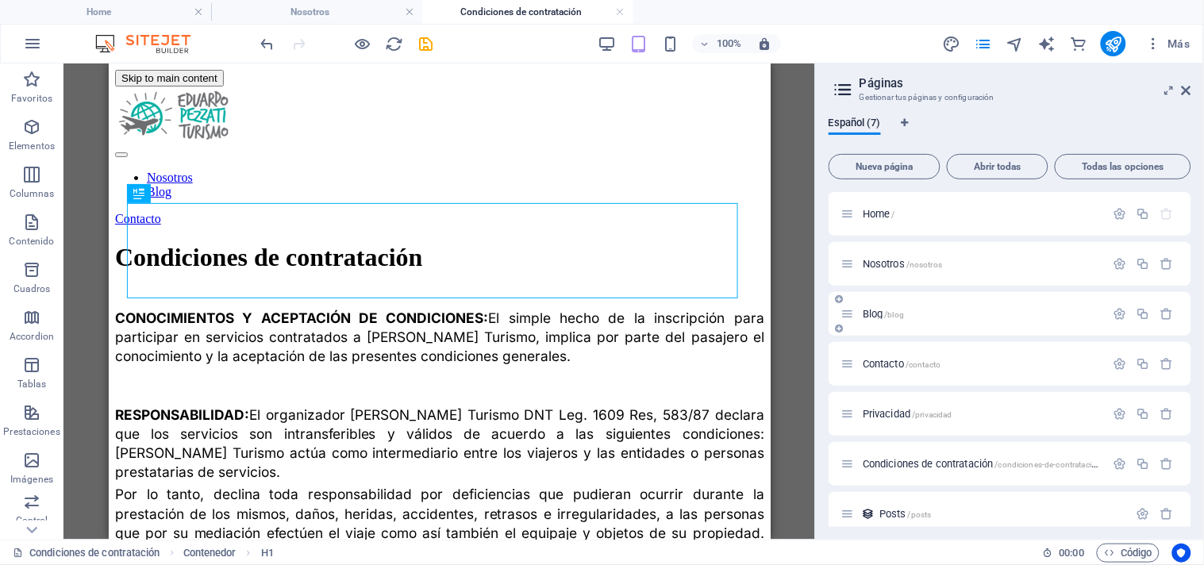
click at [881, 310] on span "Blog /blog" at bounding box center [883, 314] width 41 height 12
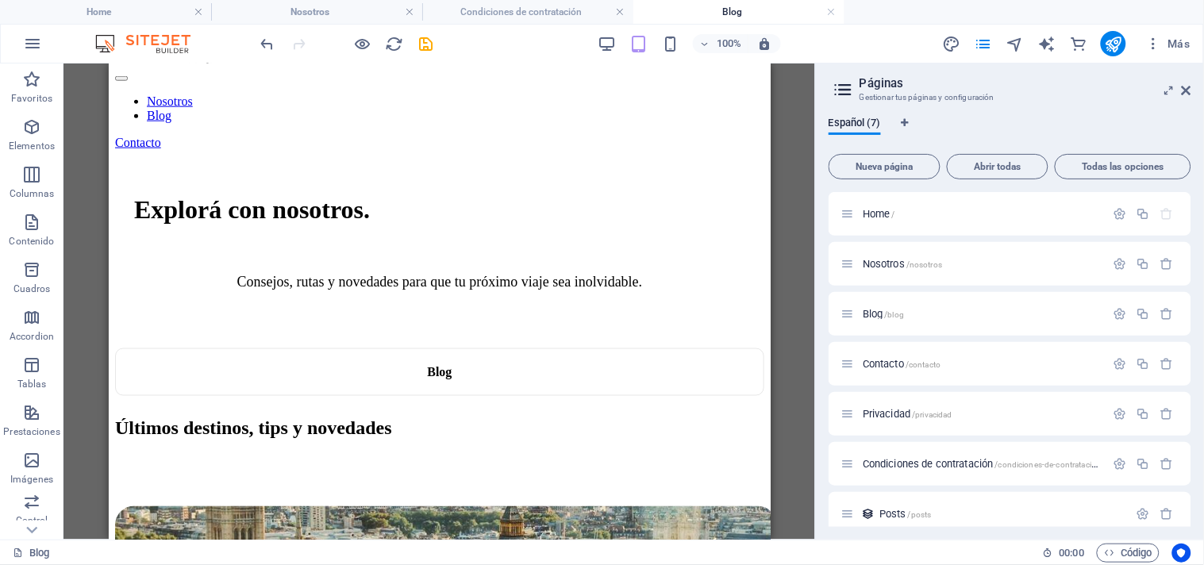
scroll to position [453, 0]
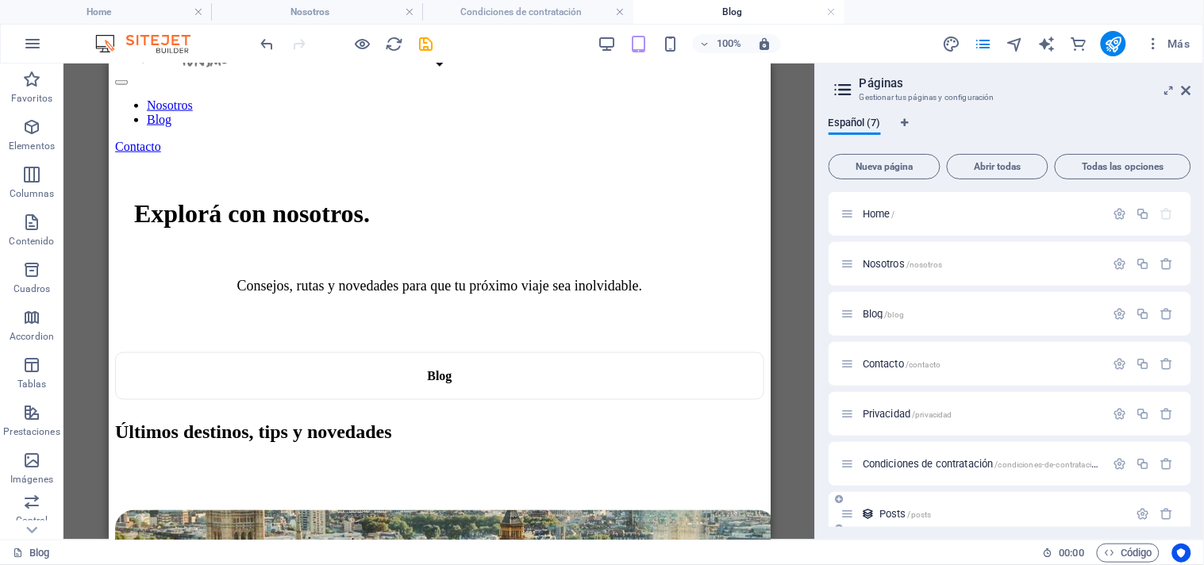
click at [898, 506] on div "Posts /posts" at bounding box center [984, 514] width 287 height 18
click at [891, 513] on span "Posts /posts" at bounding box center [905, 514] width 52 height 12
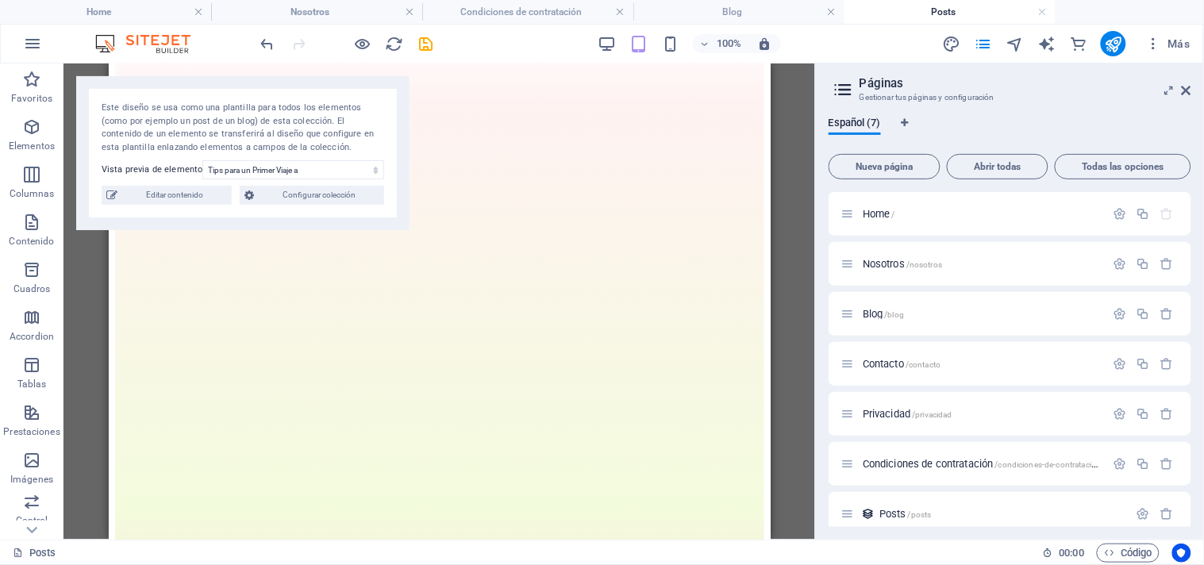
scroll to position [1687, 0]
drag, startPoint x: 764, startPoint y: 140, endPoint x: 889, endPoint y: 490, distance: 370.8
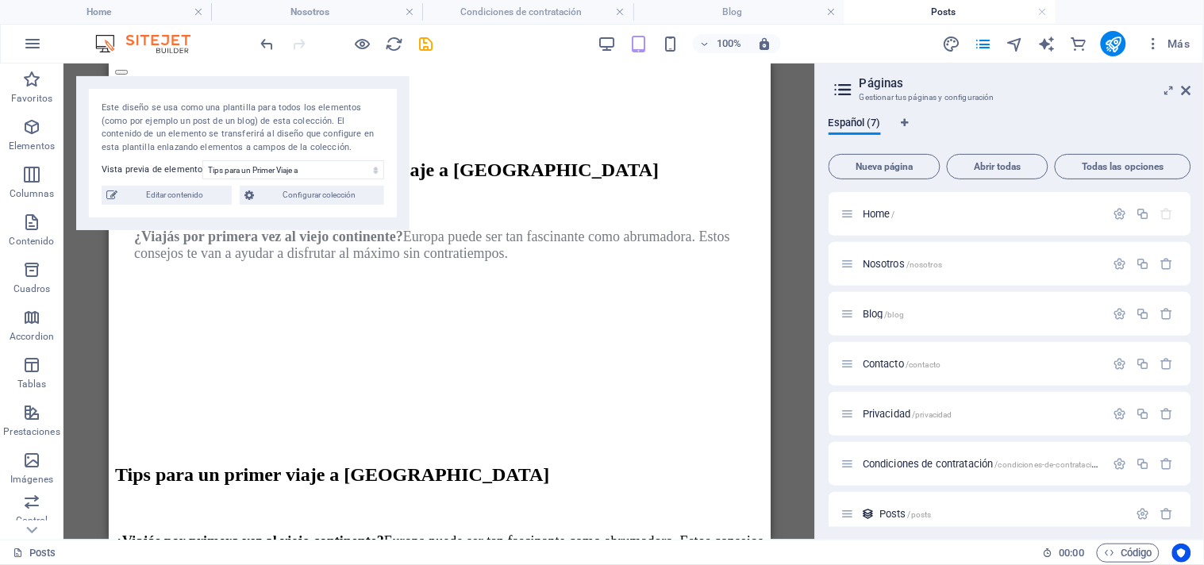
scroll to position [0, 0]
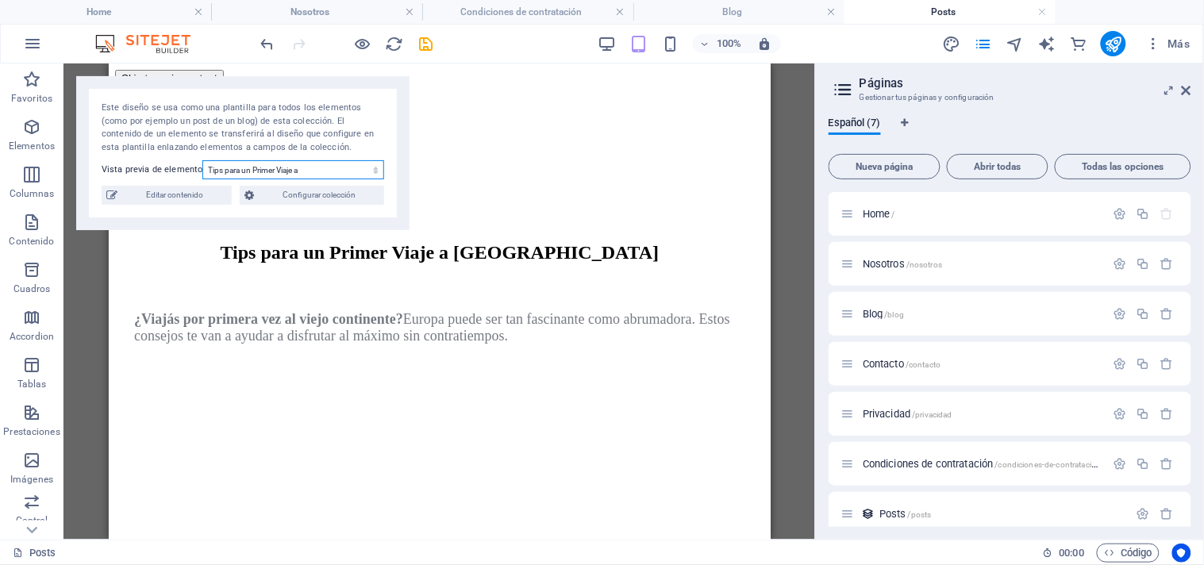
click at [358, 169] on select "Tips para un Primer Viaje a Europa Festivales y Celebraciones que tenés que con…" at bounding box center [293, 169] width 182 height 19
click at [202, 160] on select "Tips para un Primer Viaje a Europa Festivales y Celebraciones que tenés que con…" at bounding box center [293, 169] width 182 height 19
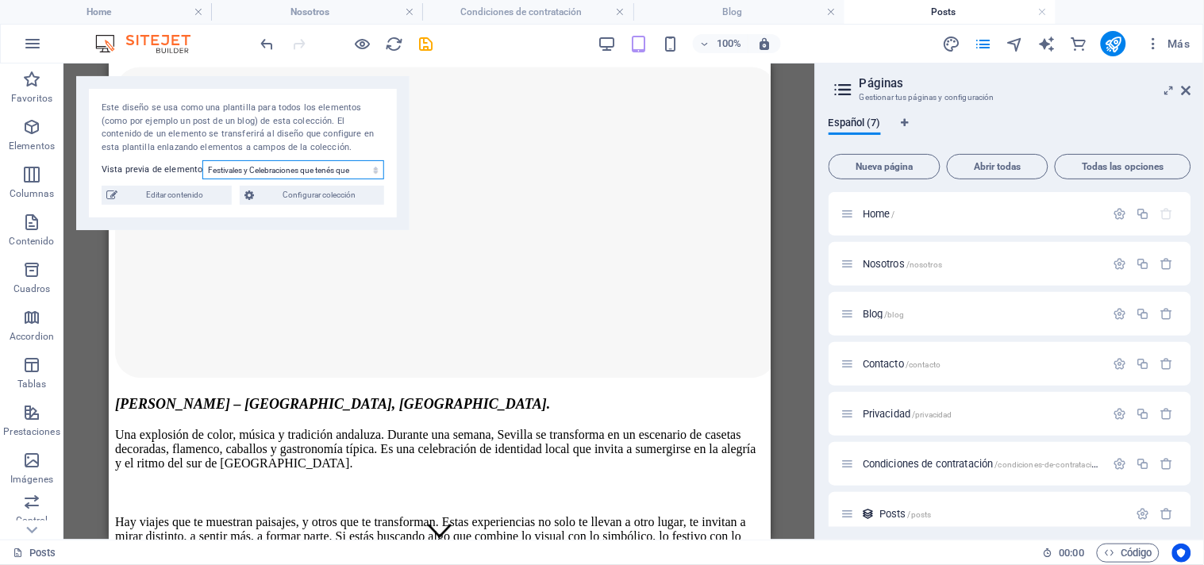
scroll to position [2419, 0]
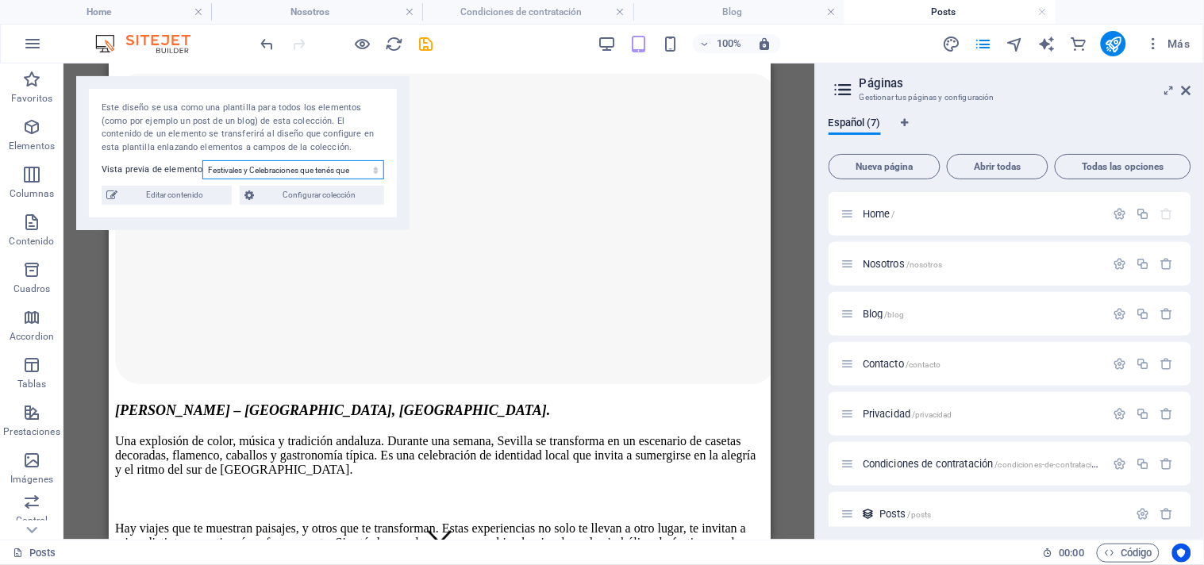
click at [303, 165] on select "Tips para un Primer Viaje a Europa Festivales y Celebraciones que tenés que con…" at bounding box center [293, 169] width 182 height 19
select select "68a89a9b17e308b9920ae211"
click at [202, 160] on select "Tips para un Primer Viaje a Europa Festivales y Celebraciones que tenés que con…" at bounding box center [293, 169] width 182 height 19
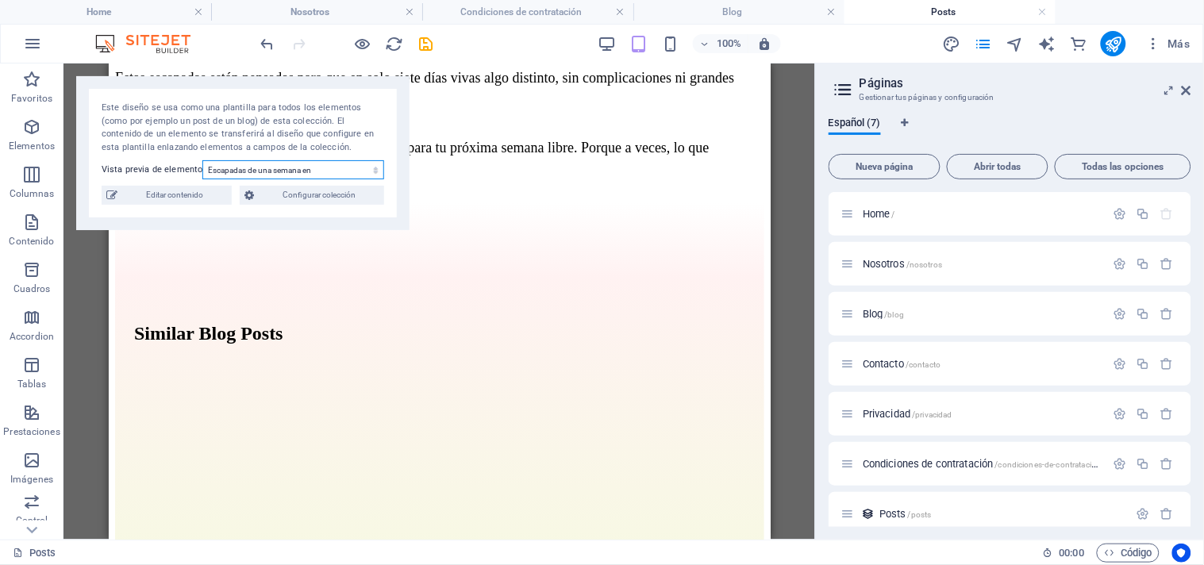
scroll to position [2041, 0]
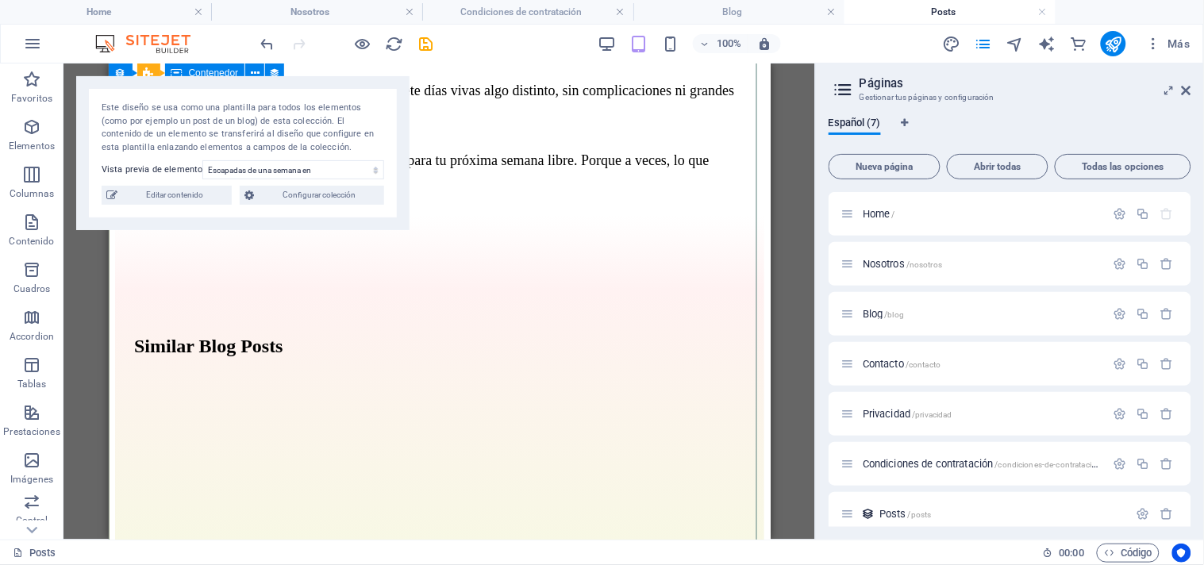
click at [472, 336] on div "Similar Blog Posts" at bounding box center [438, 346] width 611 height 21
select select "%"
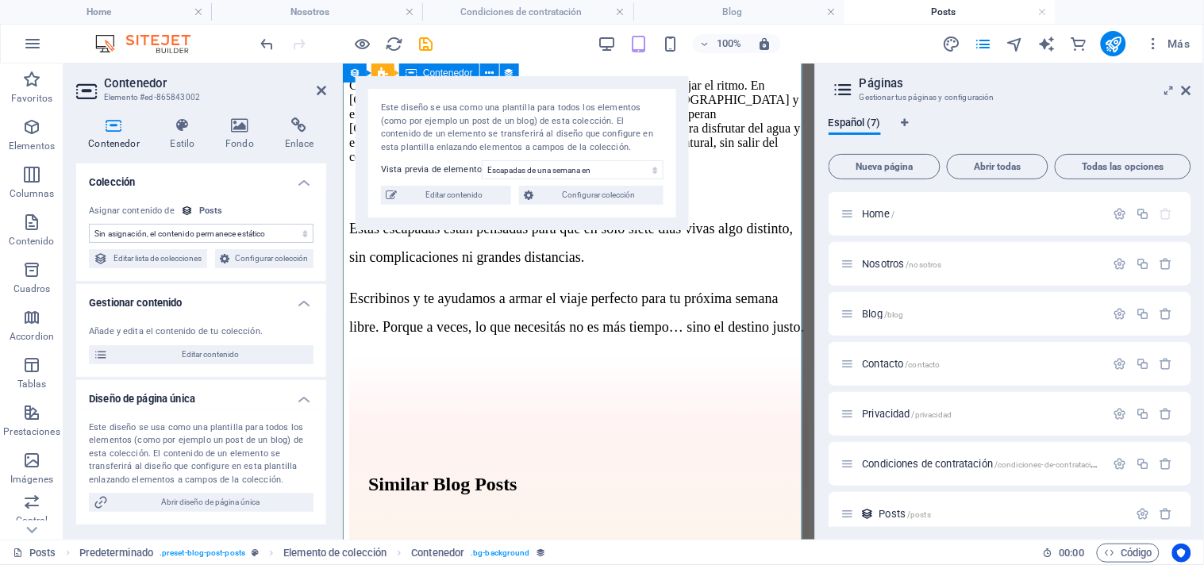
scroll to position [2279, 0]
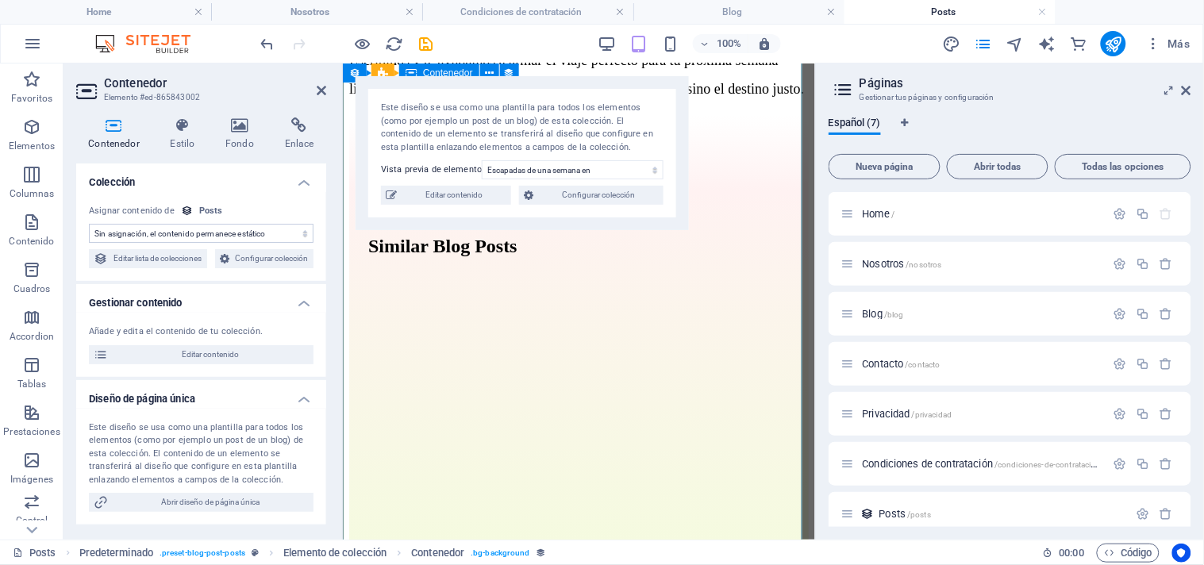
select select "post-details"
click at [503, 257] on div "Similar Blog Posts" at bounding box center [578, 246] width 421 height 21
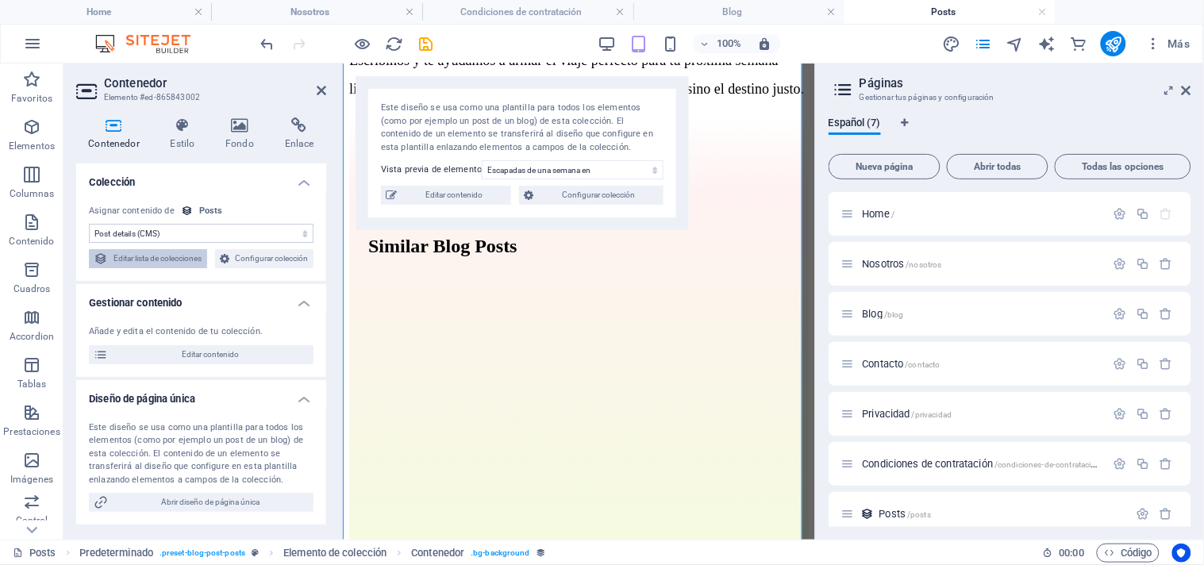
click at [202, 256] on span "Editar lista de colecciones" at bounding box center [158, 258] width 90 height 19
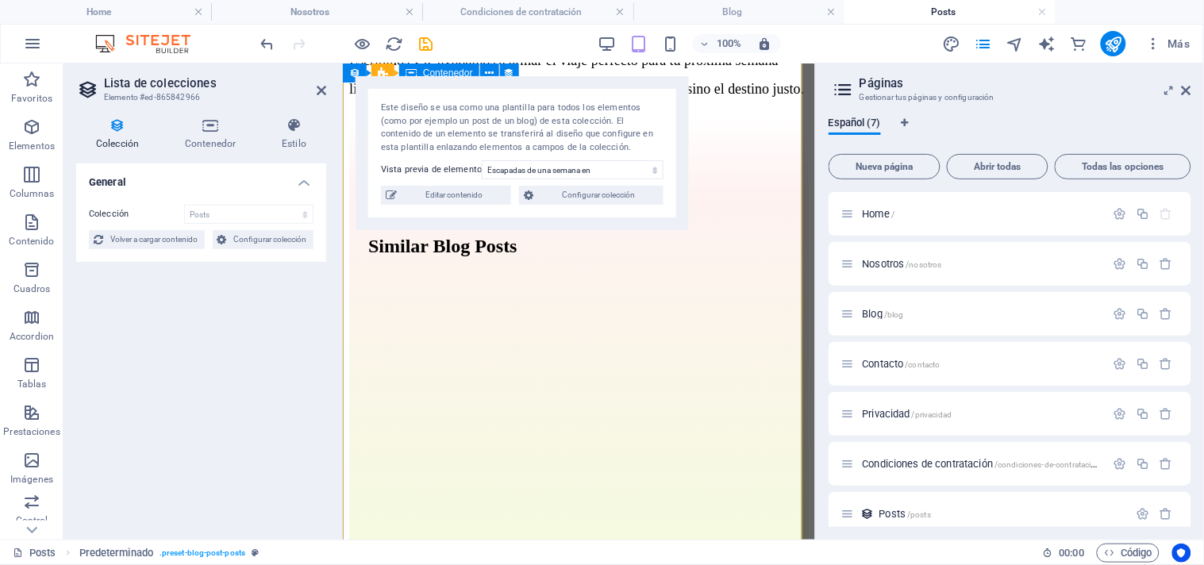
click at [582, 305] on div at bounding box center [578, 289] width 421 height 32
select select "post-details"
select select "%"
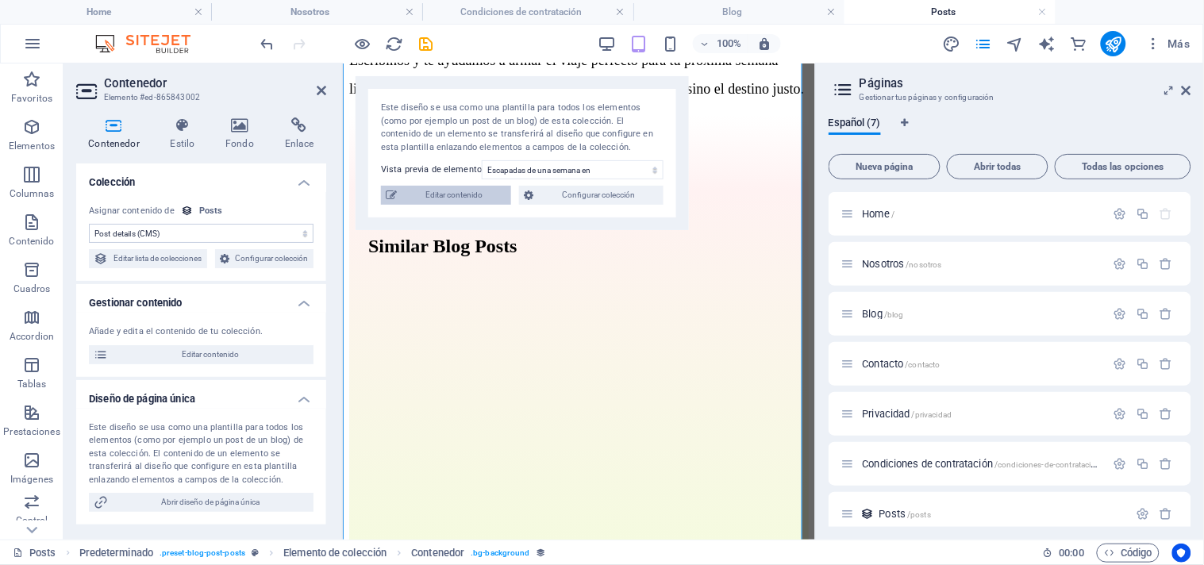
click at [464, 192] on span "Editar contenido" at bounding box center [454, 195] width 105 height 19
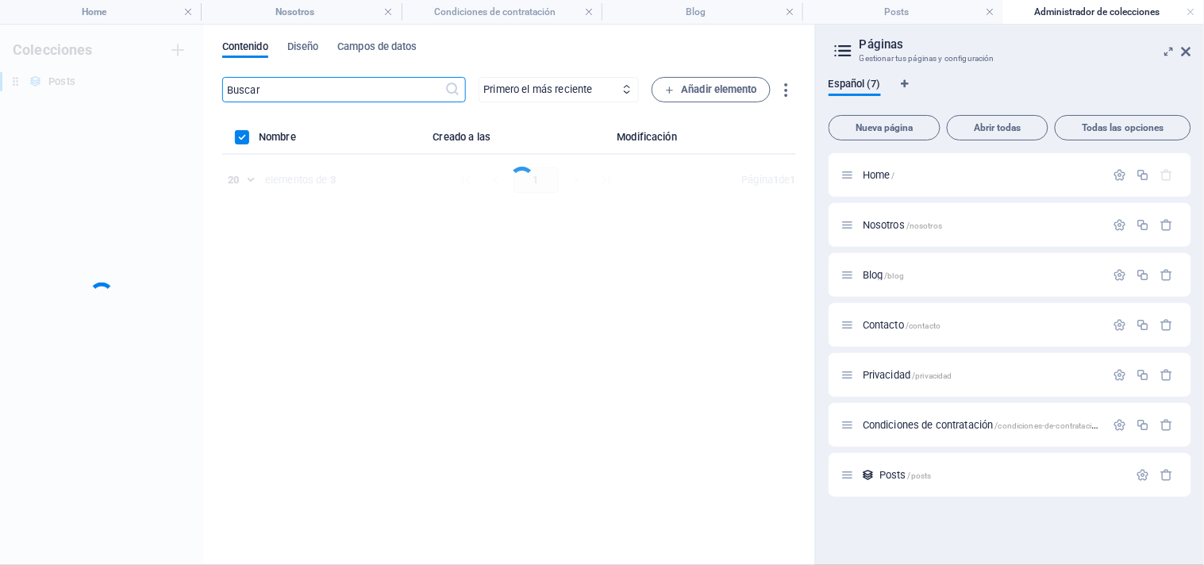
scroll to position [0, 0]
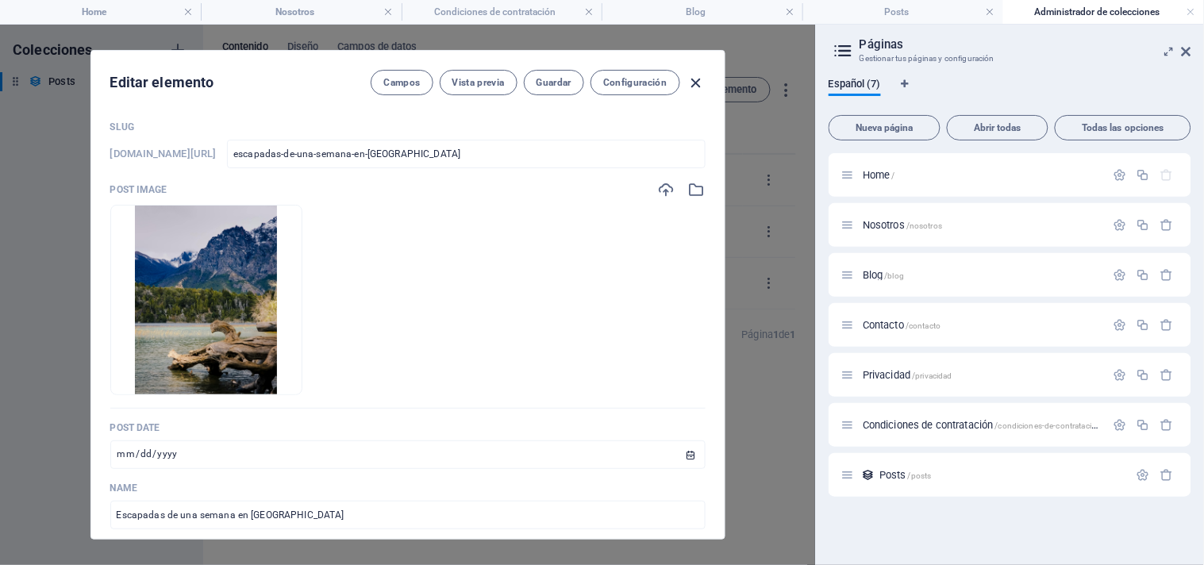
click at [699, 82] on icon "button" at bounding box center [696, 83] width 18 height 18
type input "[DATE]"
type input "escapadas-de-una-semana-en-[GEOGRAPHIC_DATA]"
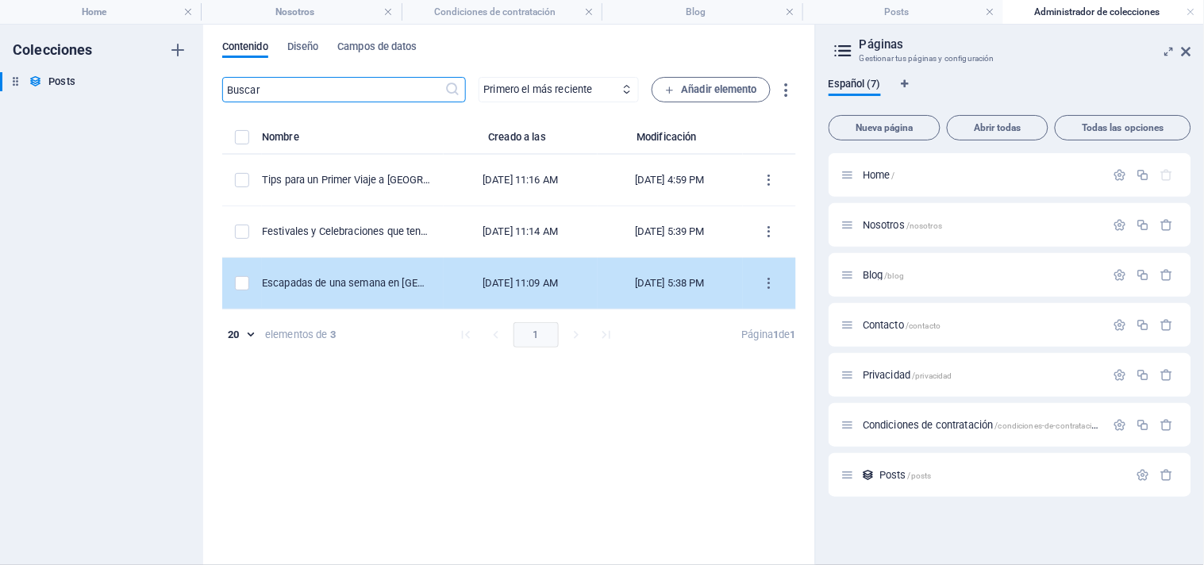
click at [395, 270] on td "Escapadas de una semana en [GEOGRAPHIC_DATA]" at bounding box center [353, 284] width 182 height 52
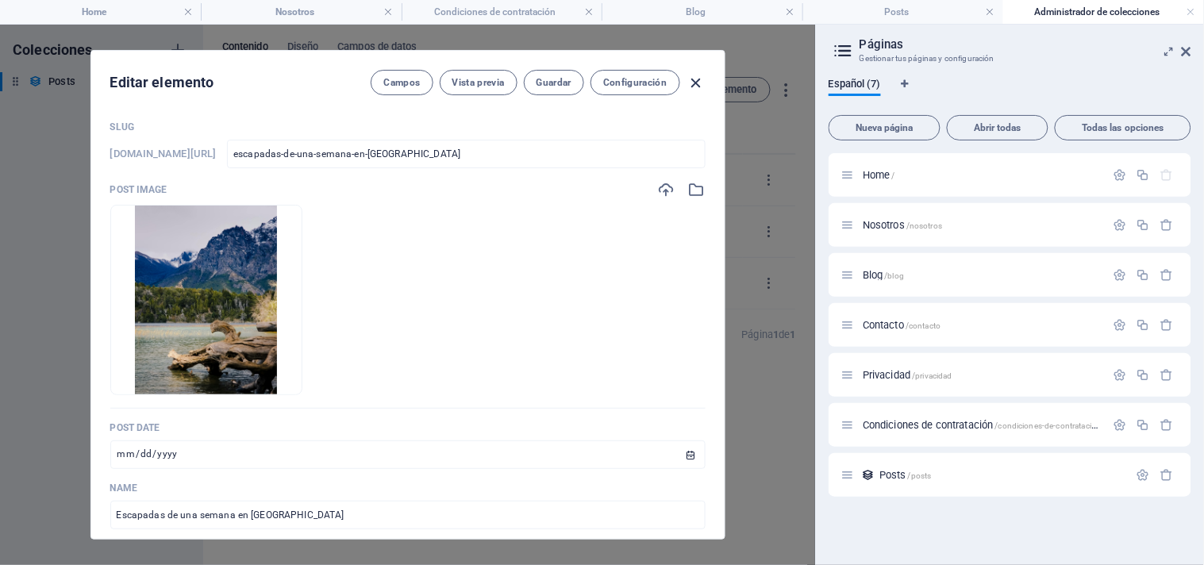
click at [699, 77] on icon "button" at bounding box center [696, 83] width 18 height 18
type input "[DATE]"
type input "escapadas-de-una-semana-en-[GEOGRAPHIC_DATA]"
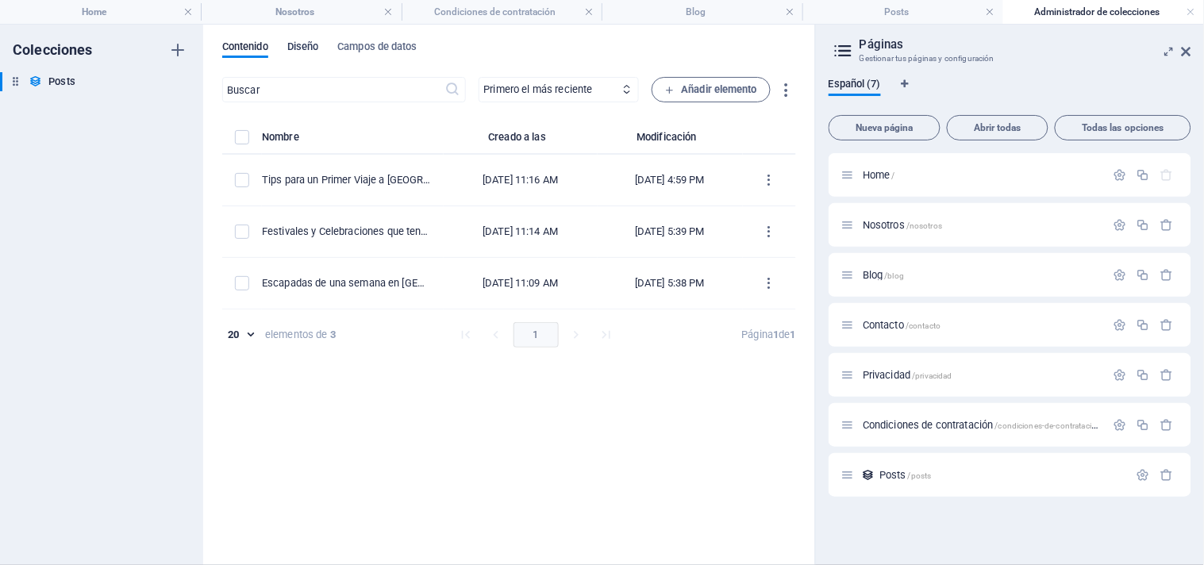
click at [313, 46] on span "Diseño" at bounding box center [303, 48] width 32 height 22
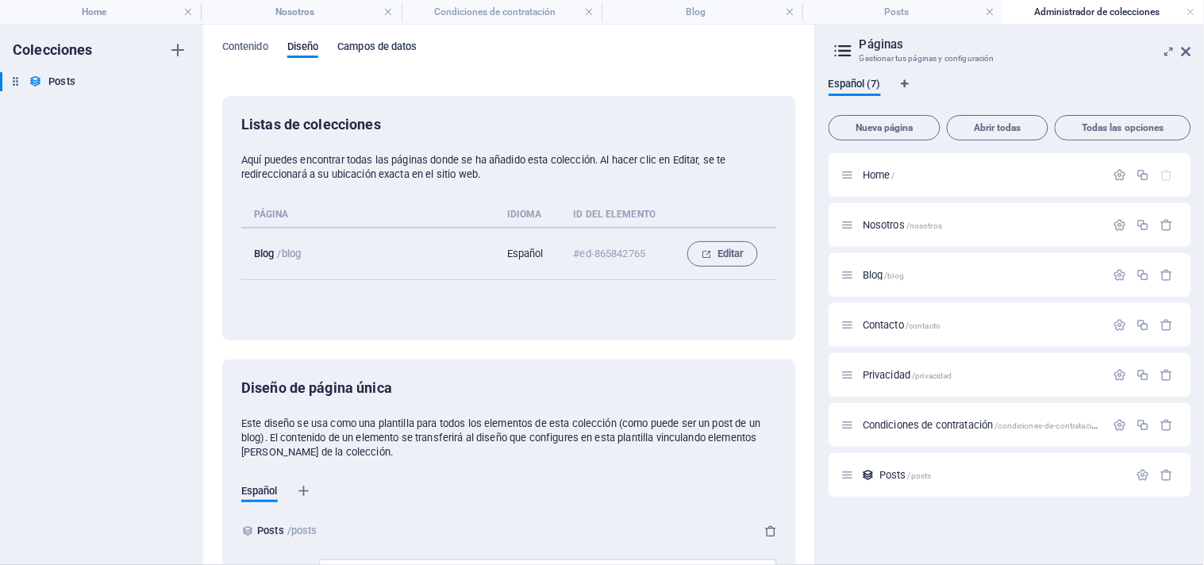
click at [373, 43] on span "Campos de datos" at bounding box center [376, 48] width 79 height 22
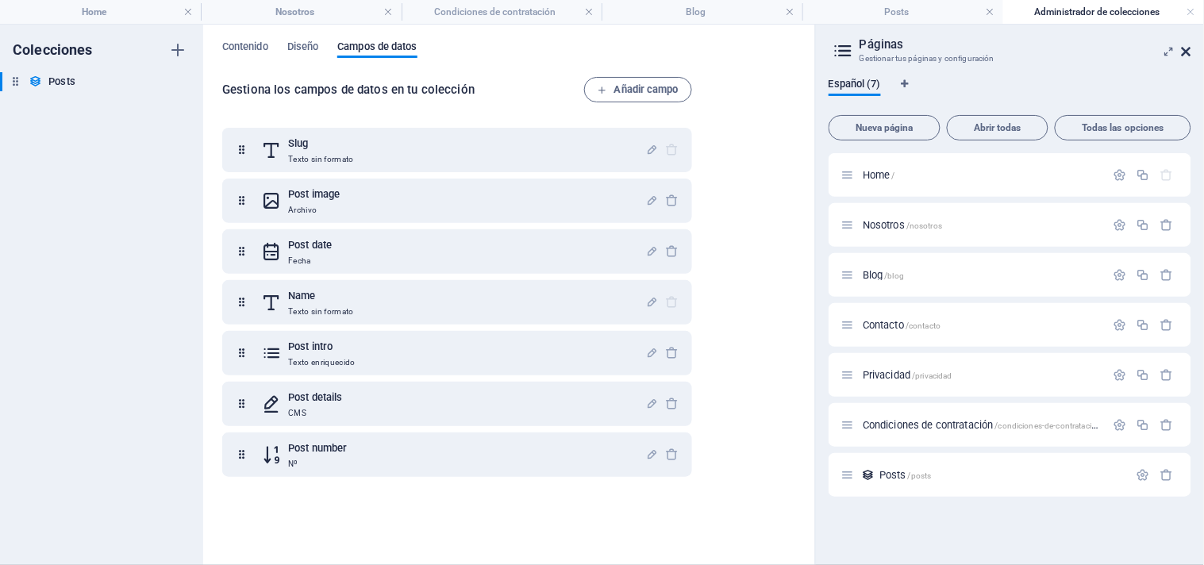
click at [1188, 49] on icon at bounding box center [1187, 51] width 10 height 13
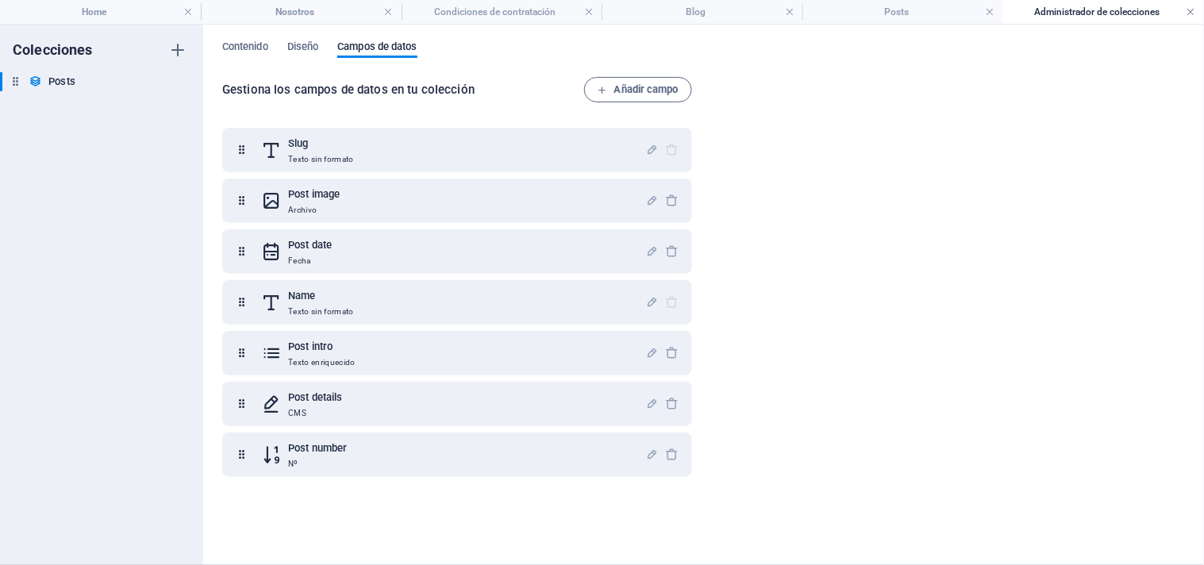
click at [1191, 10] on link at bounding box center [1192, 12] width 10 height 15
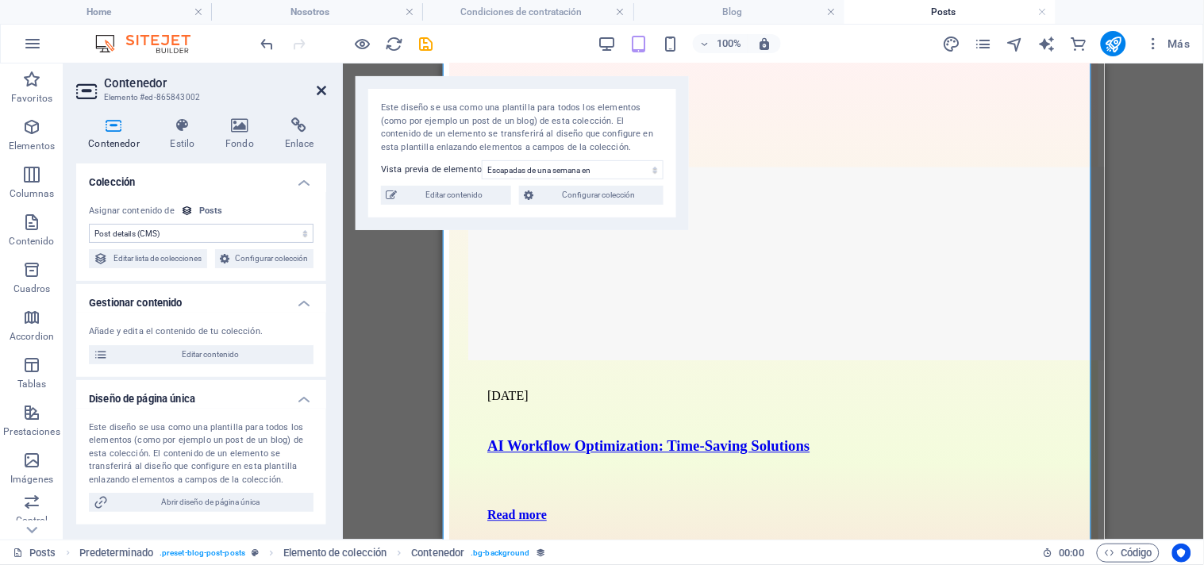
click at [319, 90] on icon at bounding box center [322, 90] width 10 height 13
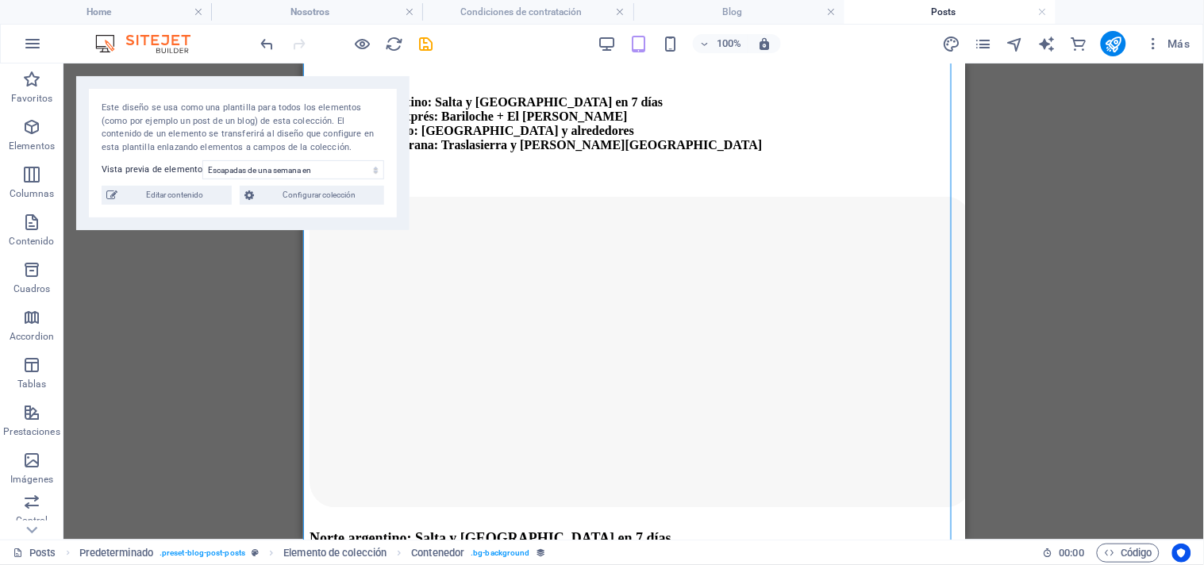
scroll to position [0, 0]
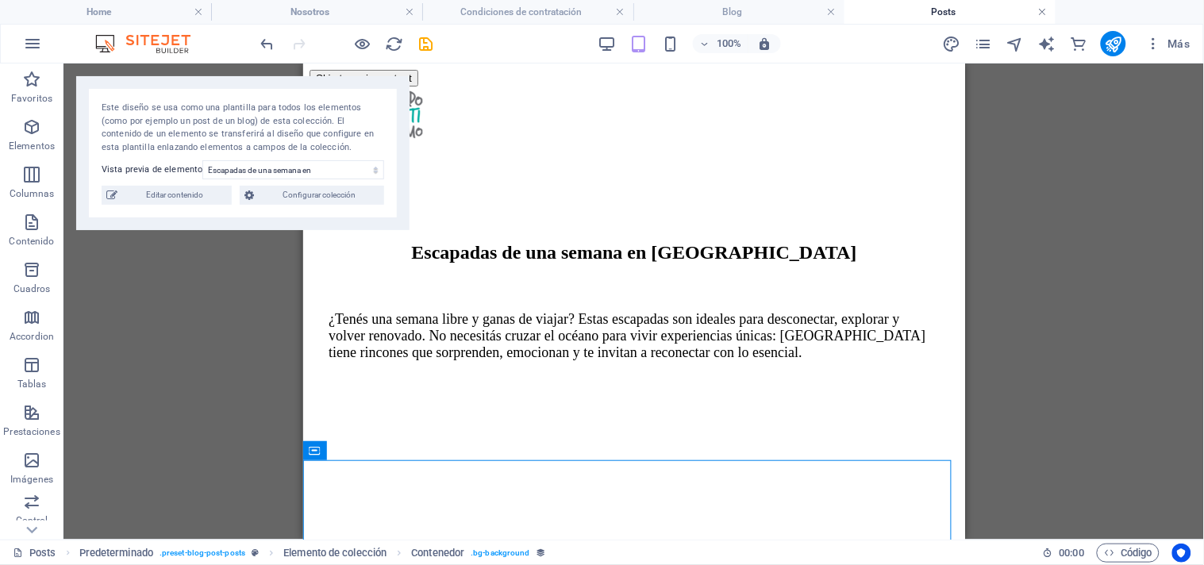
click at [1045, 13] on link at bounding box center [1043, 12] width 10 height 15
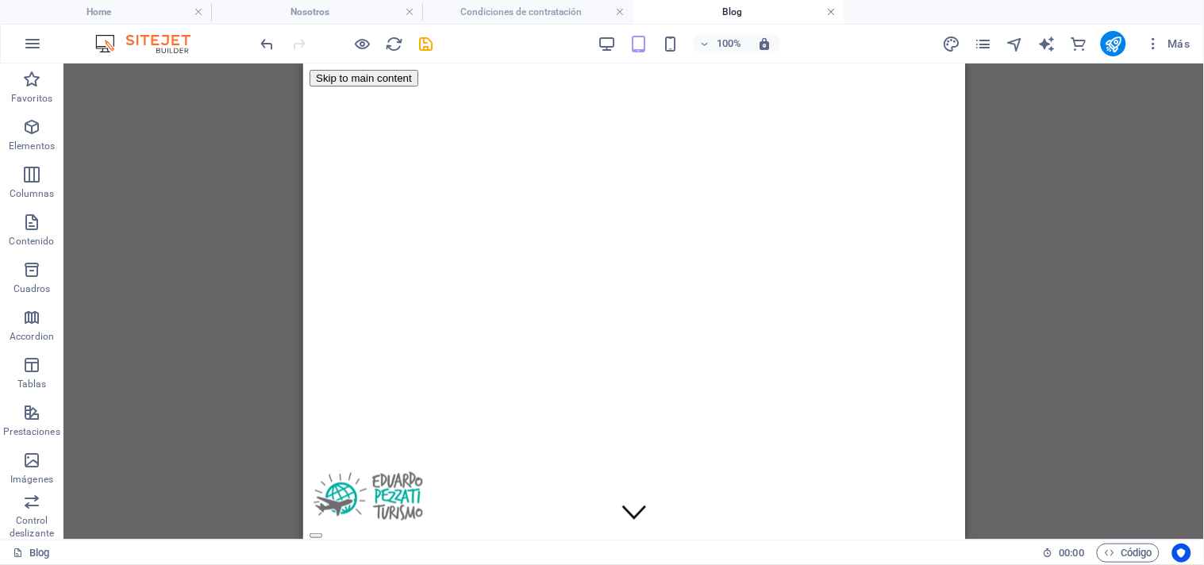
click at [829, 12] on link at bounding box center [832, 12] width 10 height 15
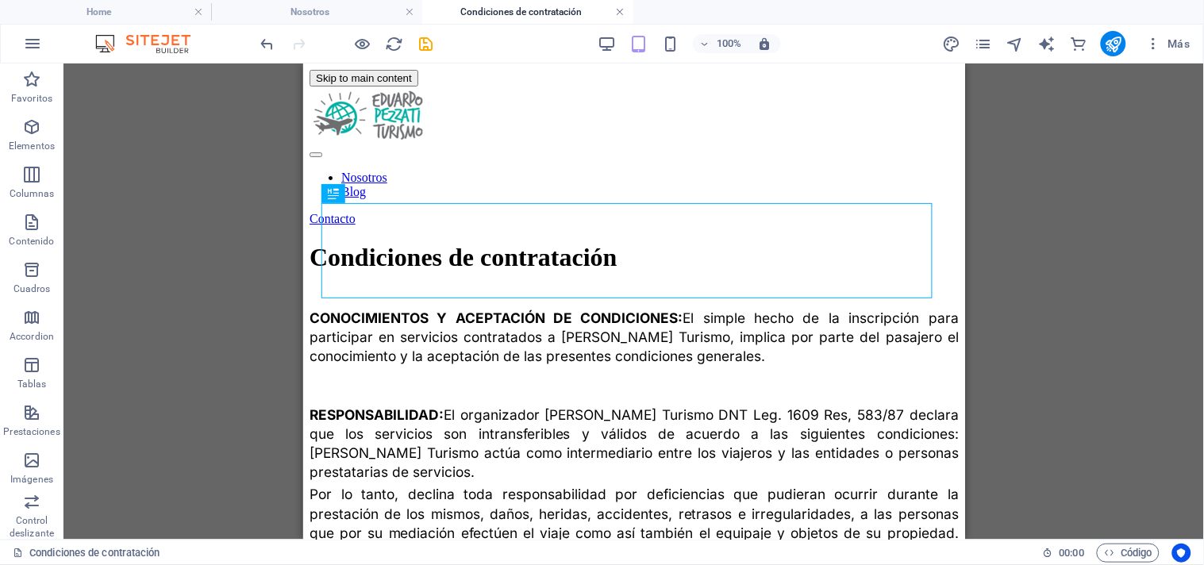
click at [619, 11] on link at bounding box center [621, 12] width 10 height 15
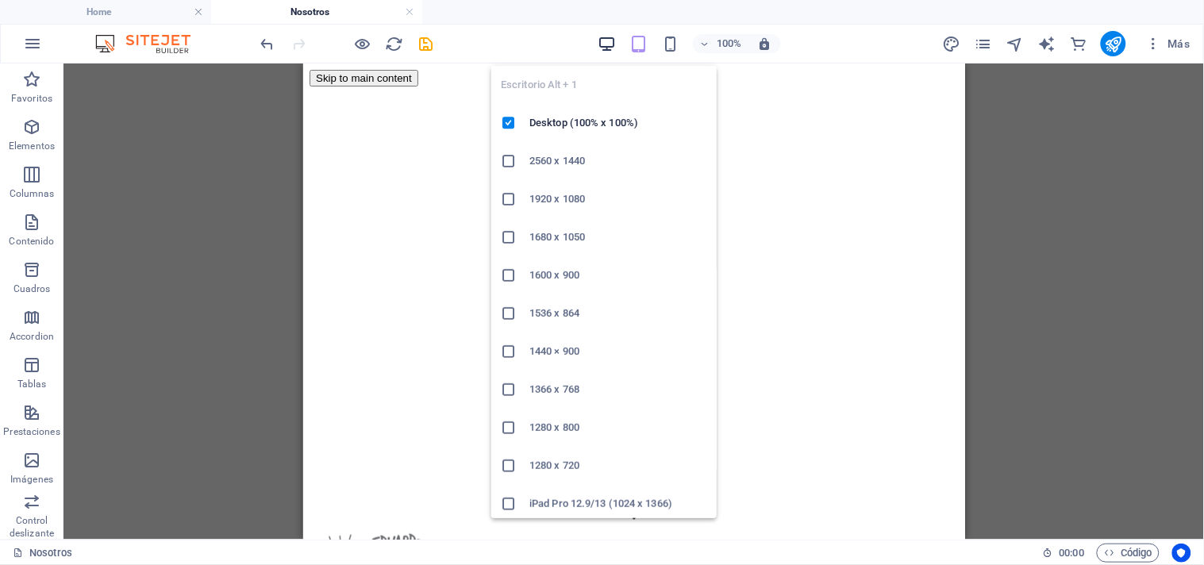
click at [604, 41] on icon "button" at bounding box center [607, 44] width 18 height 18
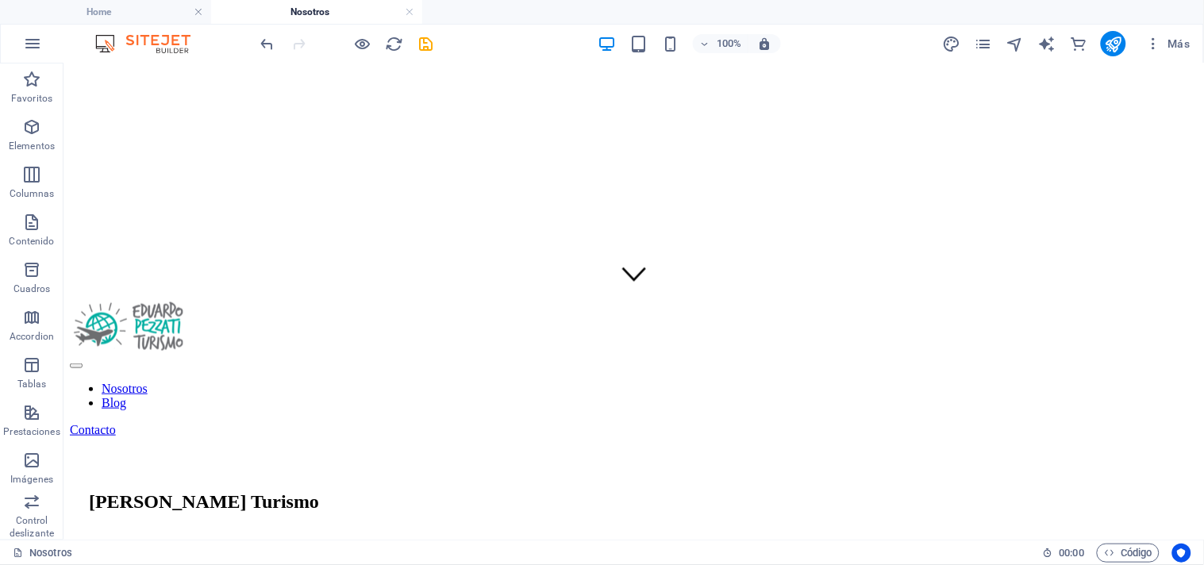
scroll to position [124, 0]
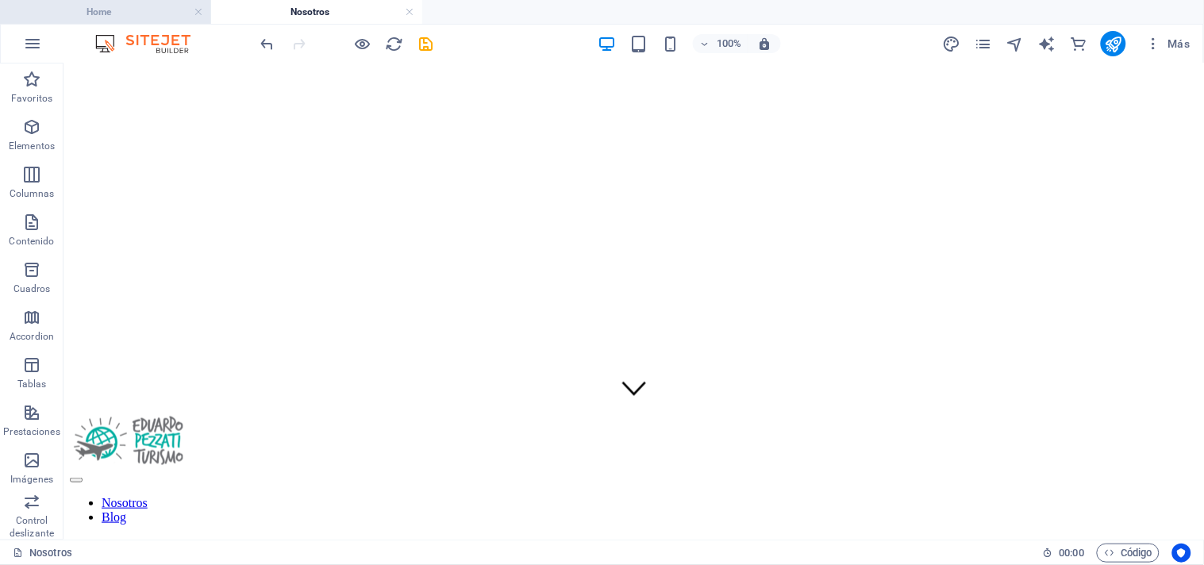
click at [138, 11] on h4 "Home" at bounding box center [105, 11] width 211 height 17
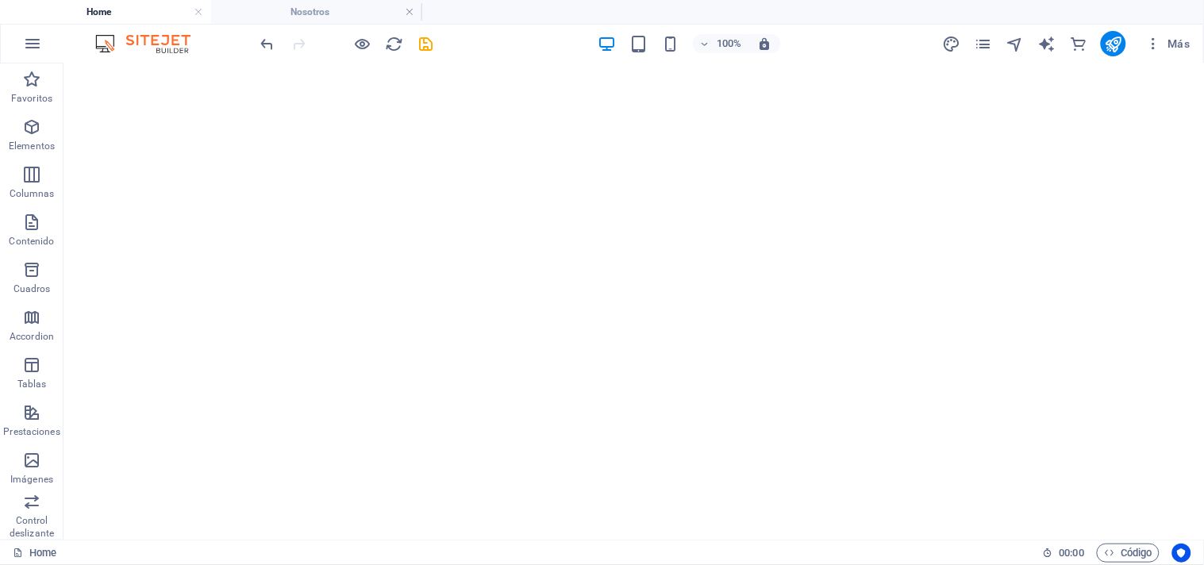
scroll to position [0, 0]
click at [426, 44] on icon "save" at bounding box center [427, 44] width 18 height 18
click at [1114, 43] on icon "publish" at bounding box center [1114, 44] width 18 height 18
